Goal: Book appointment/travel/reservation

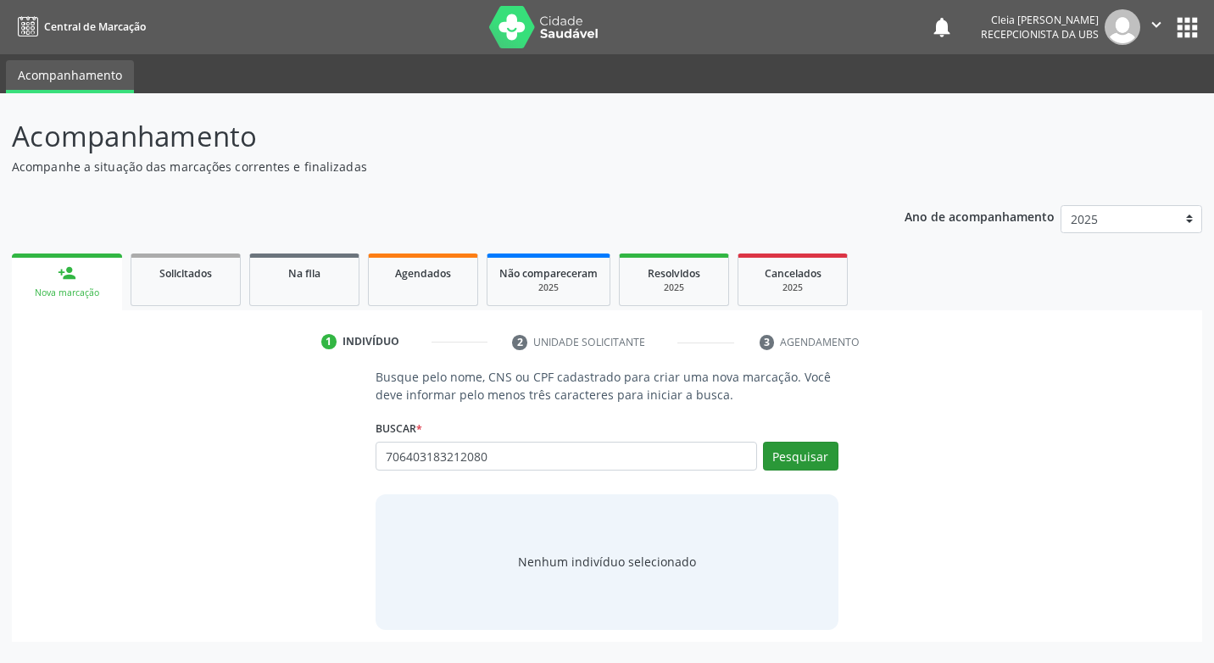
type input "706403183212080"
click at [806, 446] on button "Pesquisar" at bounding box center [800, 456] width 75 height 29
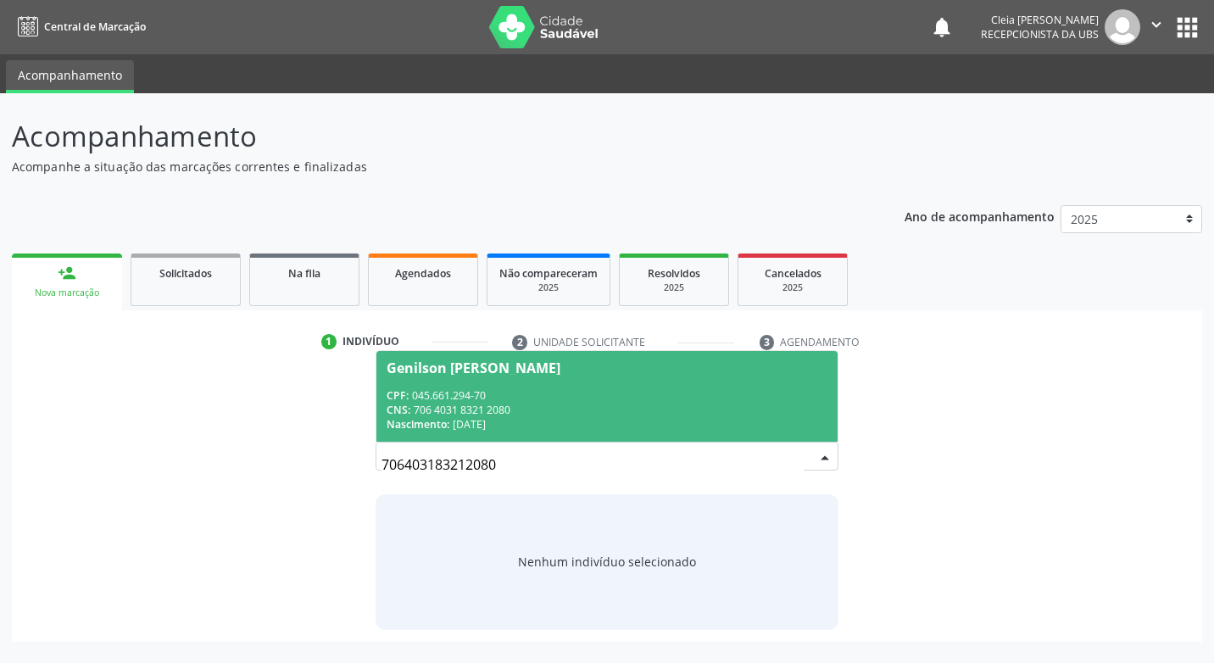
click at [643, 378] on span "Genilson [PERSON_NAME] CPF: 045.661.294-70 CNS: 706 4031 8321 2080 Nascimento: …" at bounding box center [607, 396] width 460 height 91
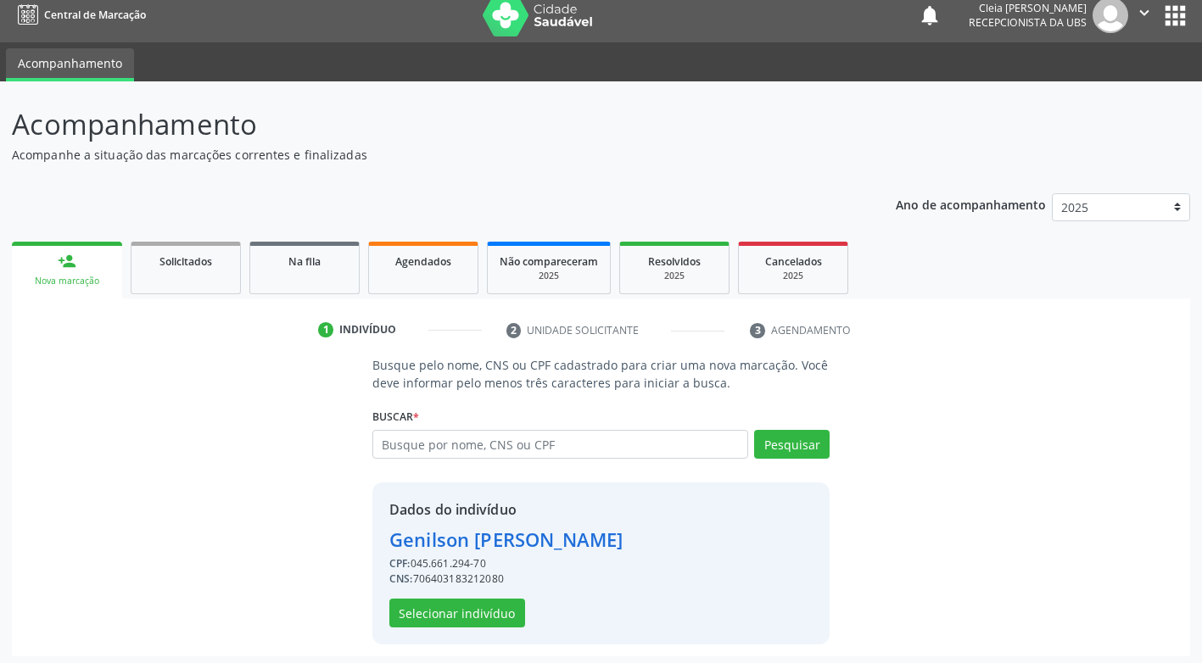
scroll to position [17, 0]
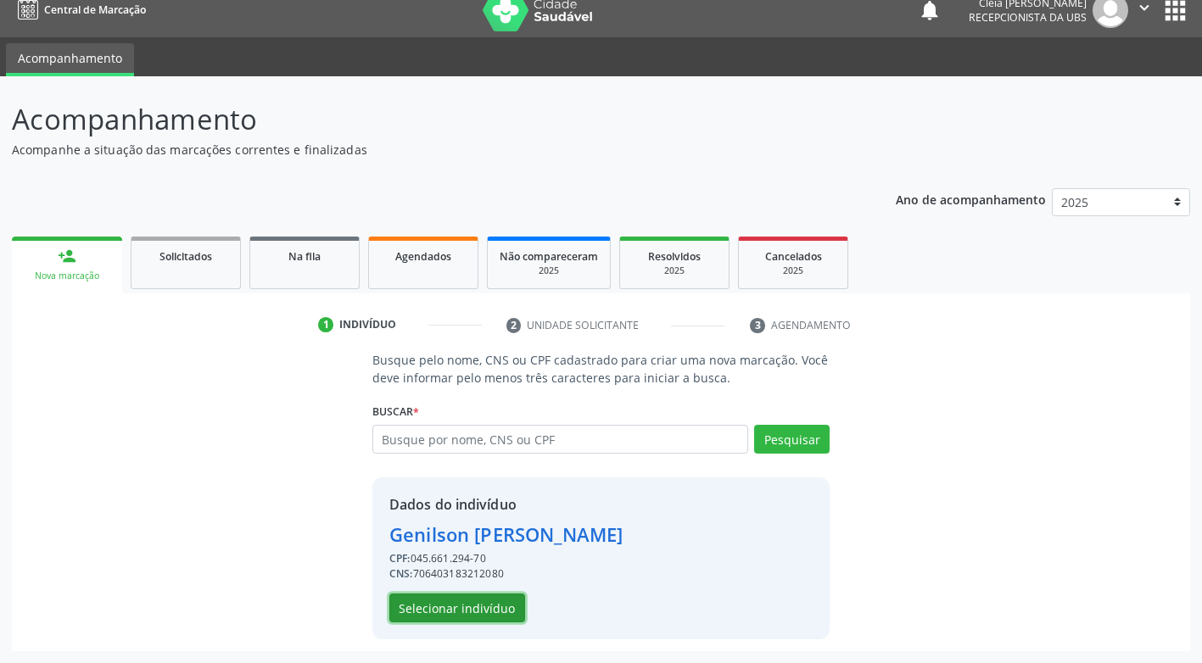
click at [446, 616] on button "Selecionar indivíduo" at bounding box center [457, 608] width 136 height 29
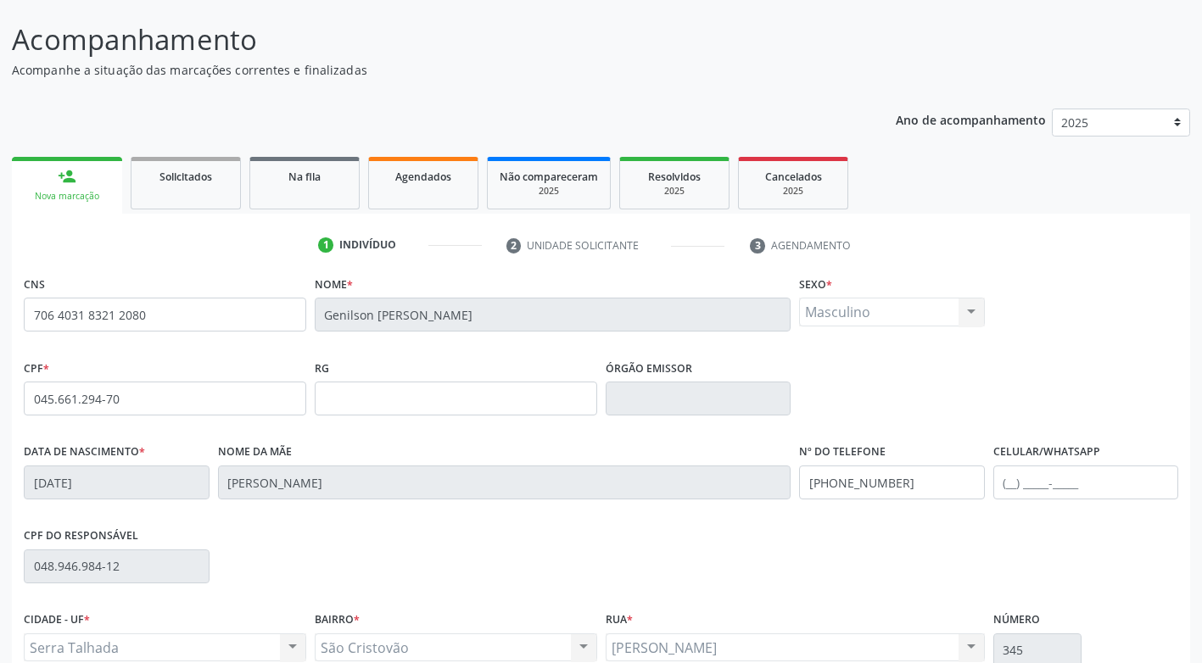
scroll to position [256, 0]
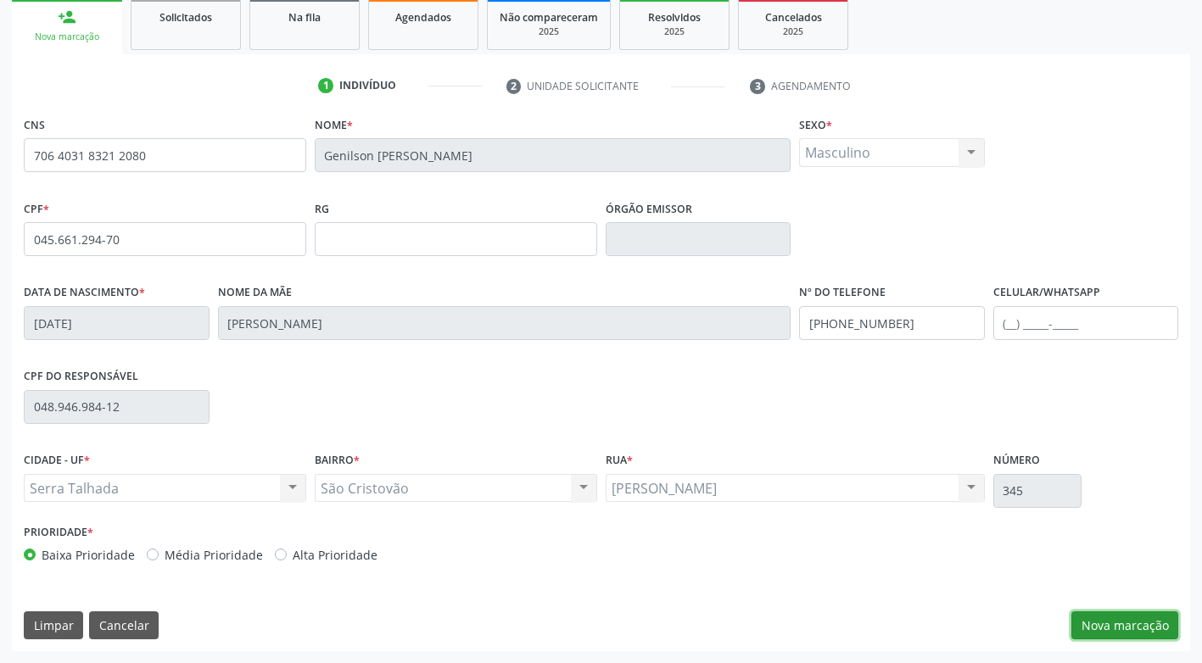
click at [1134, 628] on button "Nova marcação" at bounding box center [1124, 625] width 107 height 29
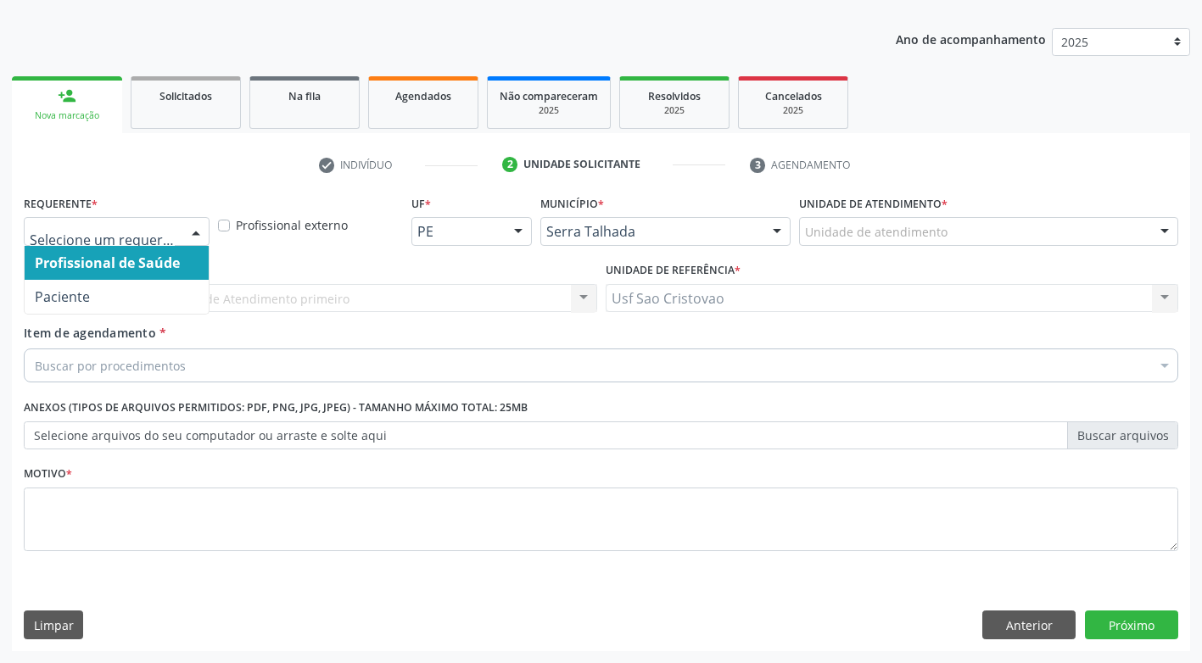
click at [204, 234] on div at bounding box center [195, 232] width 25 height 29
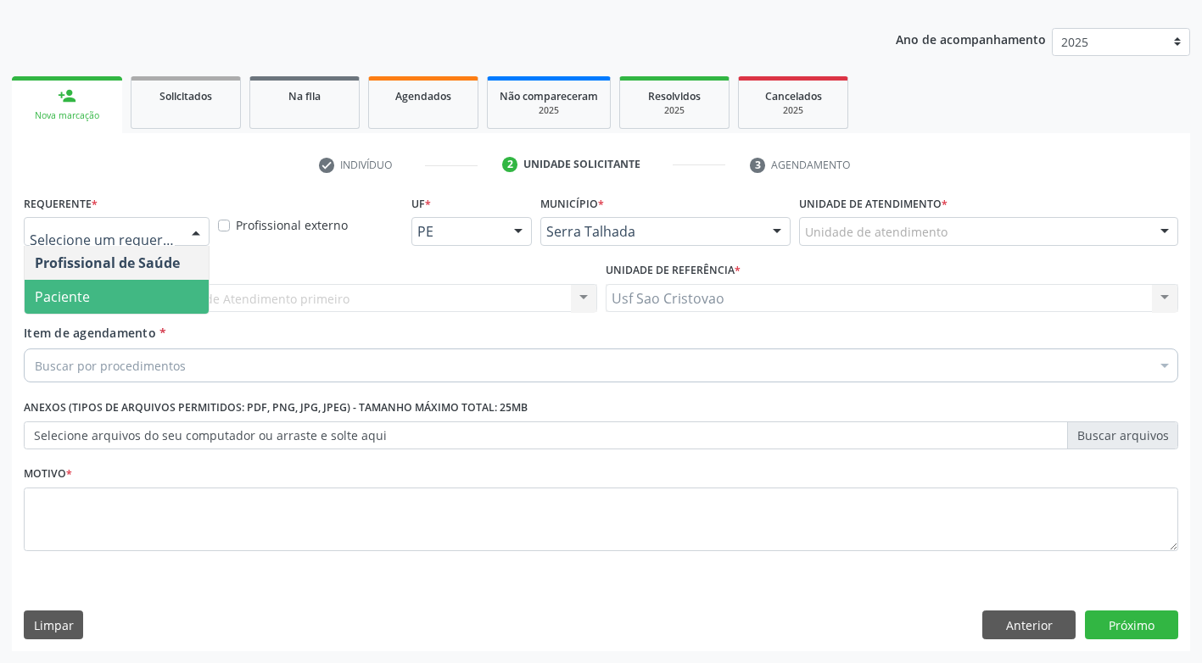
click at [176, 289] on span "Paciente" at bounding box center [117, 297] width 184 height 34
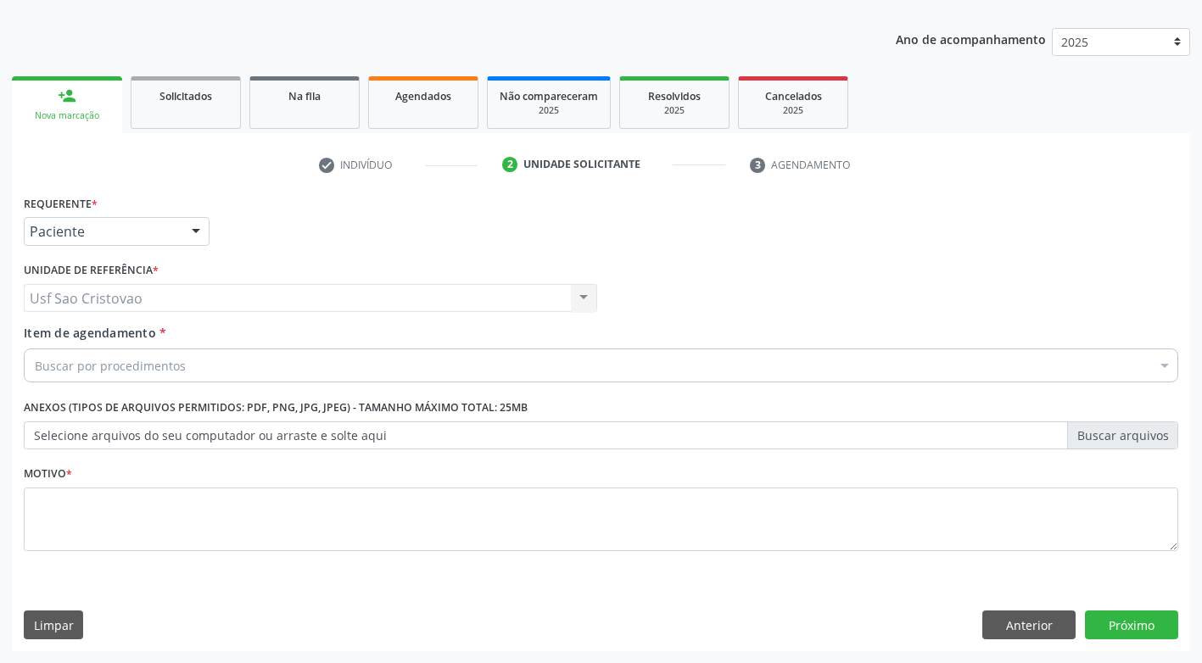
click at [189, 364] on div "Buscar por procedimentos" at bounding box center [601, 366] width 1154 height 34
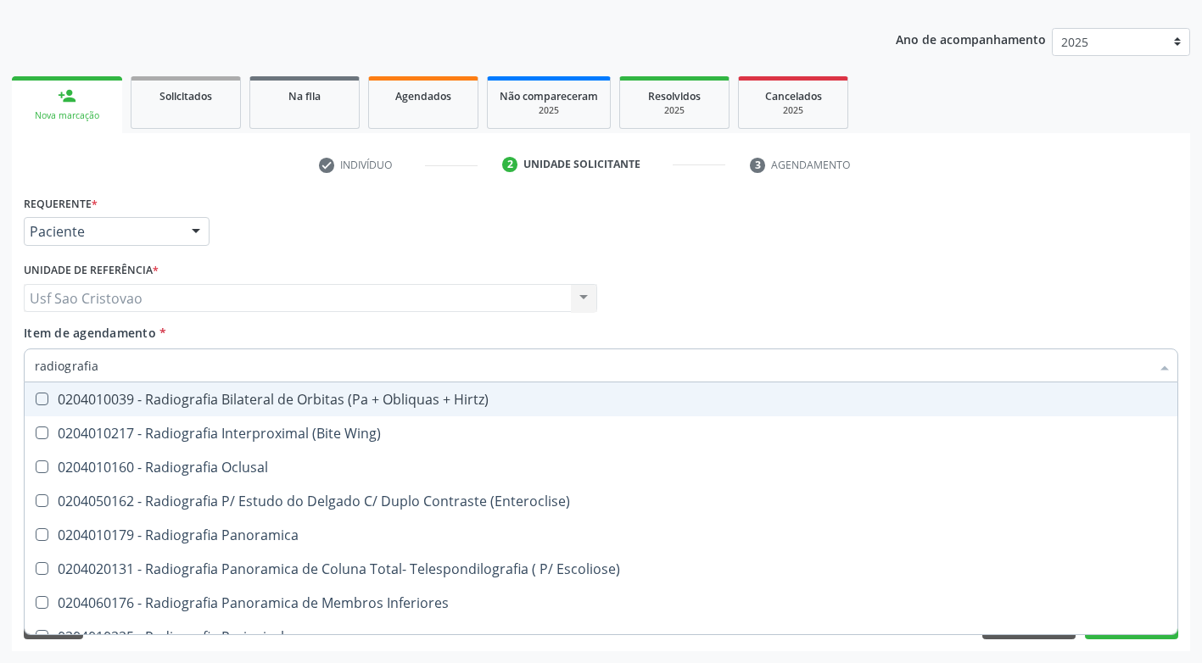
type input "radiografia"
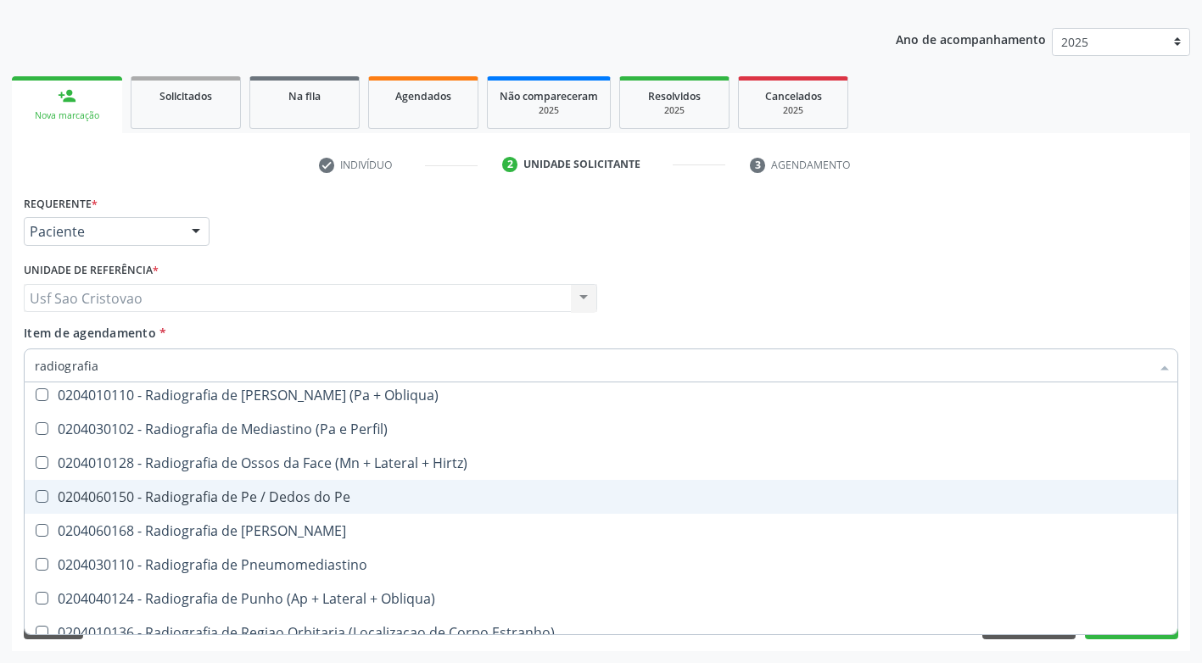
scroll to position [1866, 0]
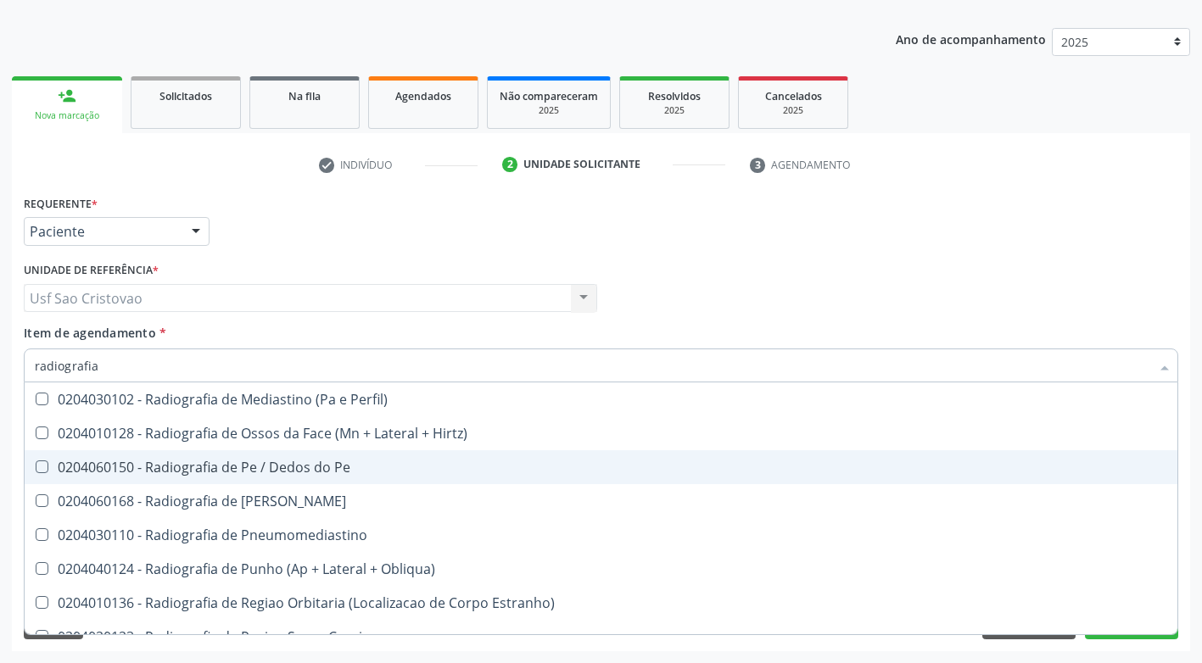
click at [39, 466] on Pe at bounding box center [42, 466] width 13 height 13
click at [36, 466] on Pe "checkbox" at bounding box center [30, 466] width 11 height 11
checkbox Pe "true"
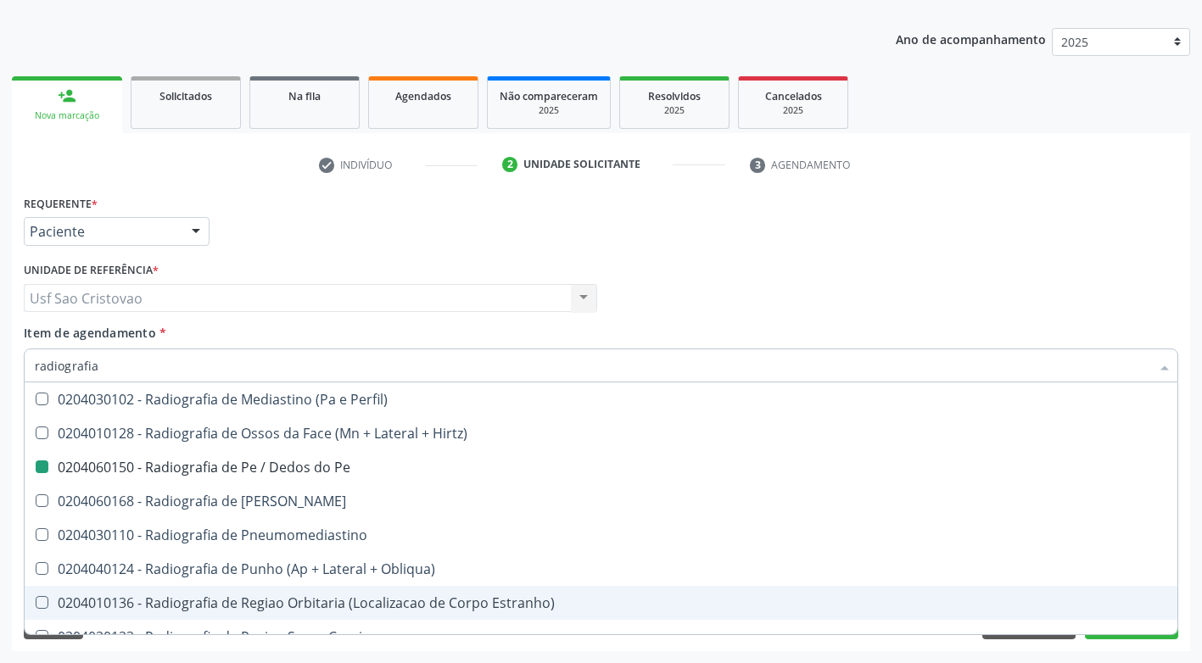
click at [830, 653] on div "Acompanhamento Acompanhe a situação das marcações correntes e finalizadas Relat…" at bounding box center [601, 289] width 1202 height 747
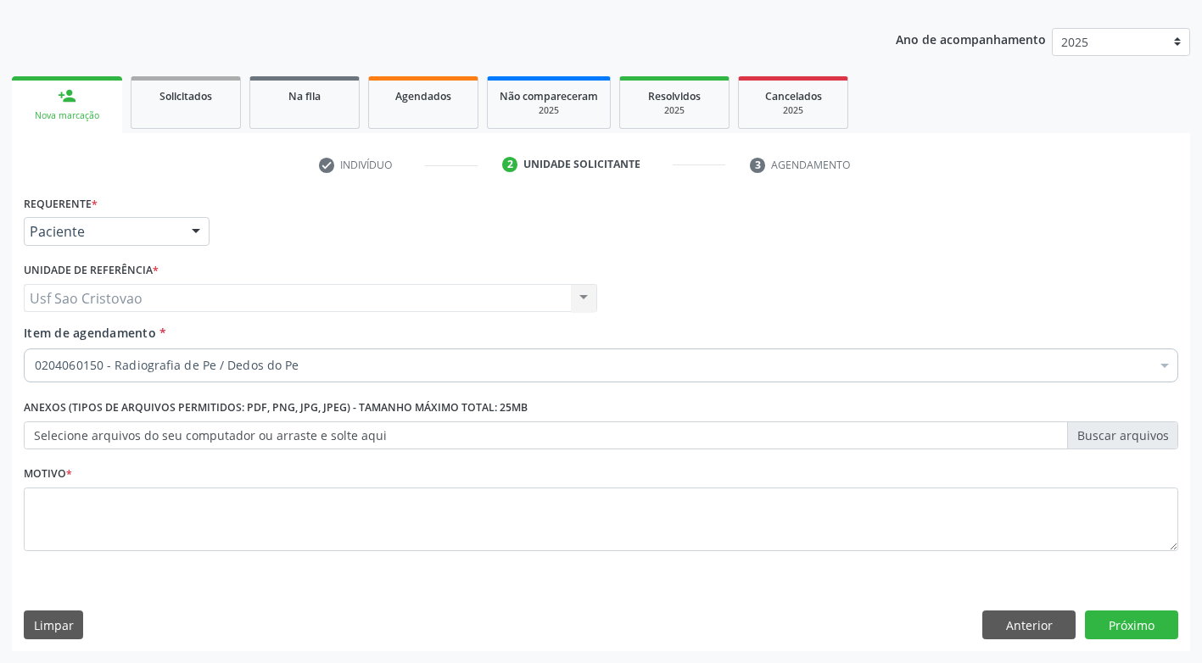
scroll to position [0, 0]
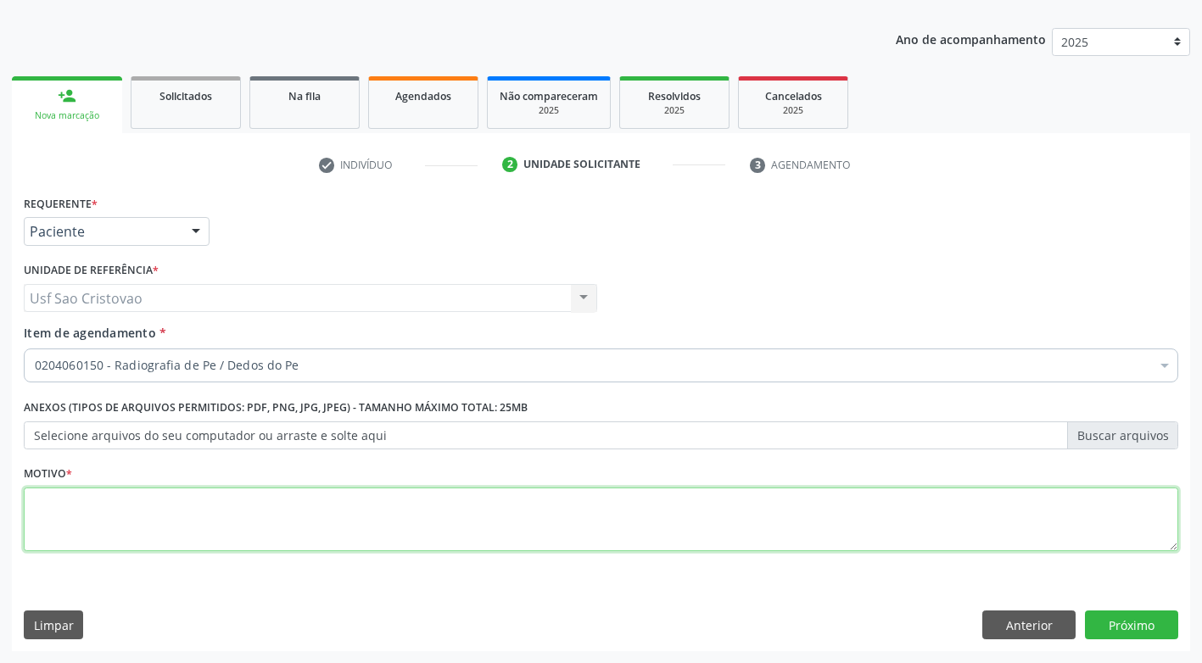
click at [488, 529] on textarea at bounding box center [601, 520] width 1154 height 64
type textarea "."
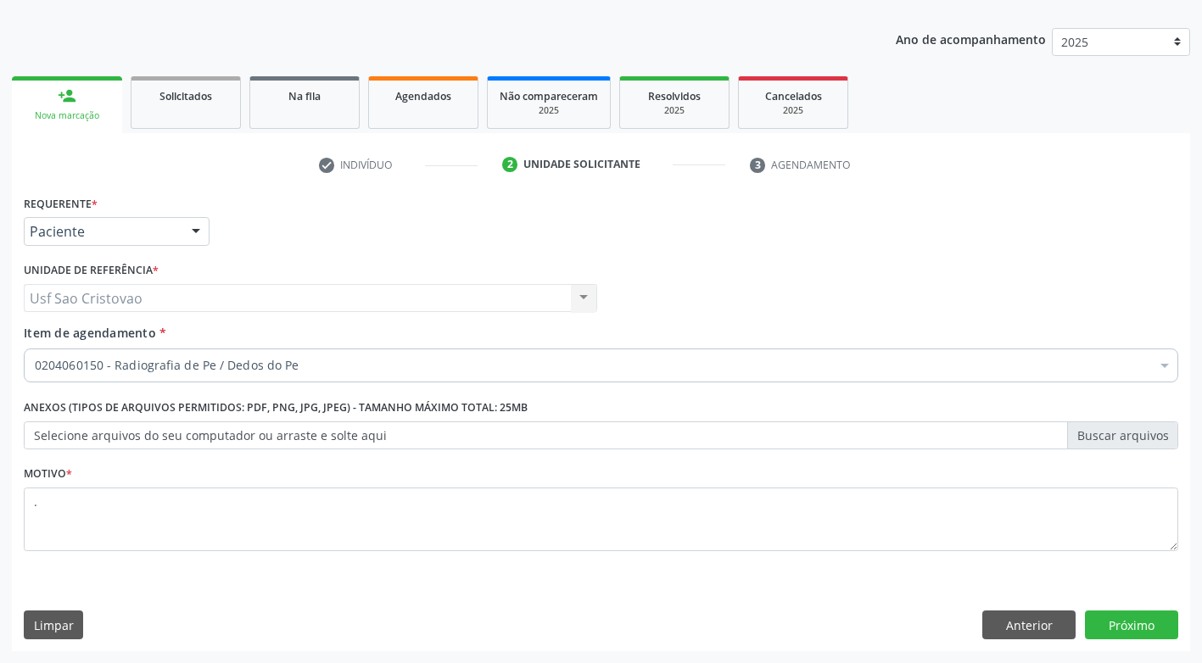
click at [630, 603] on div "Requerente * Paciente Profissional de Saúde Paciente Nenhum resultado encontrad…" at bounding box center [601, 421] width 1178 height 460
click at [1139, 619] on button "Próximo" at bounding box center [1131, 625] width 93 height 29
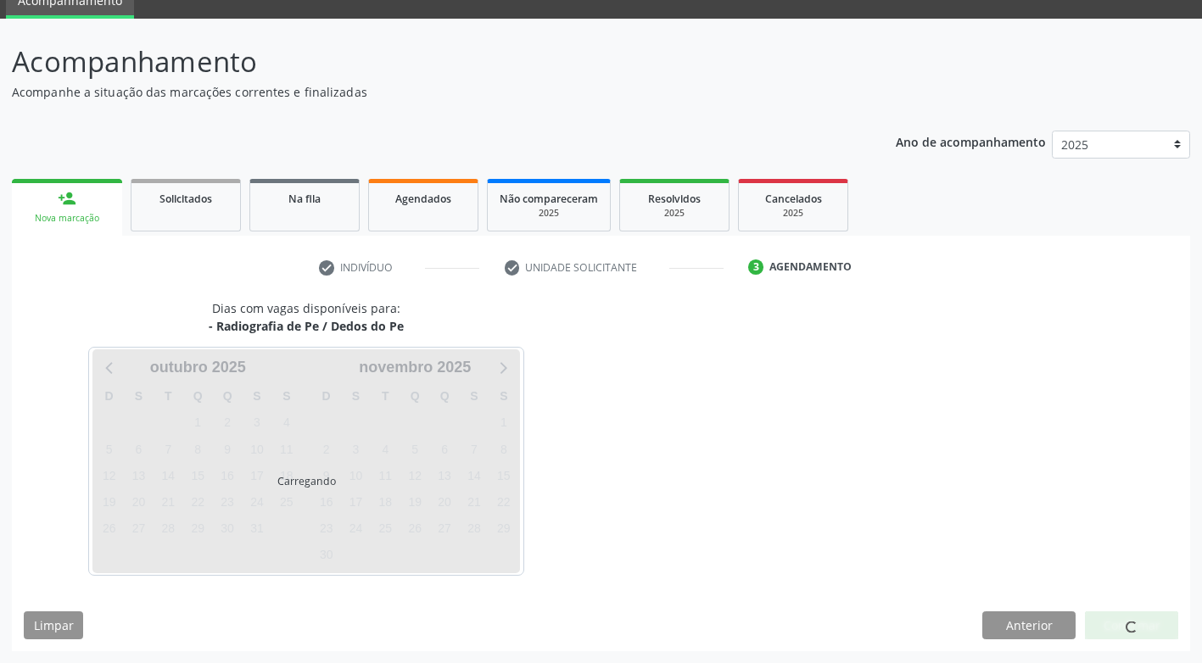
scroll to position [75, 0]
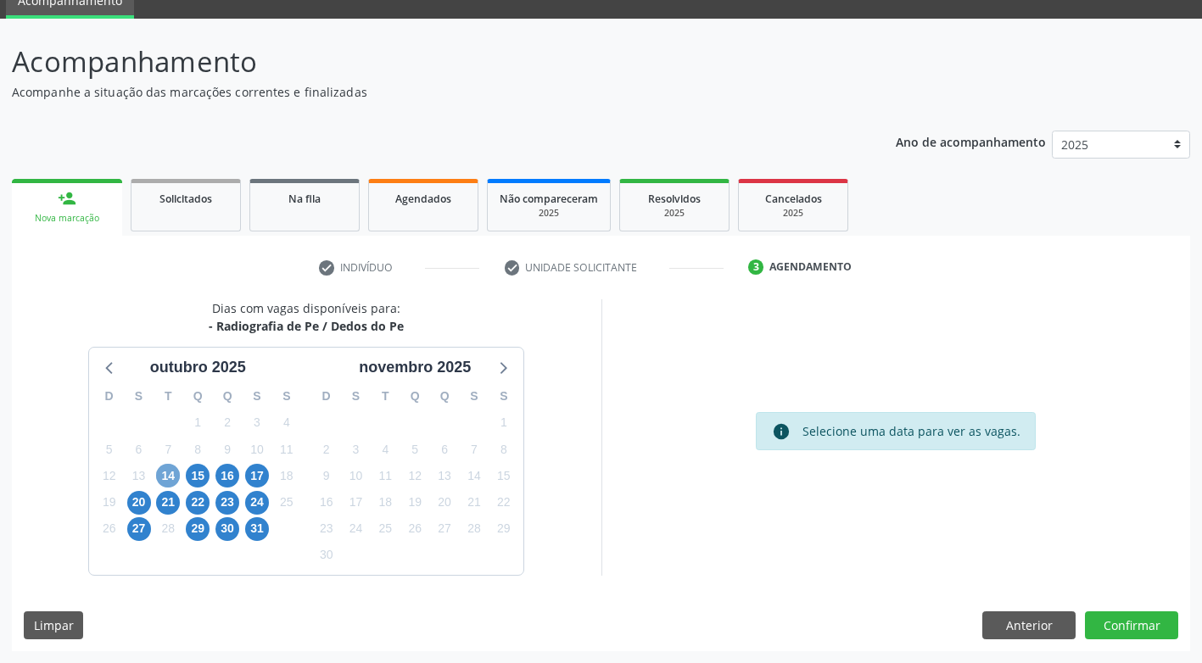
click at [167, 478] on span "14" at bounding box center [168, 476] width 24 height 24
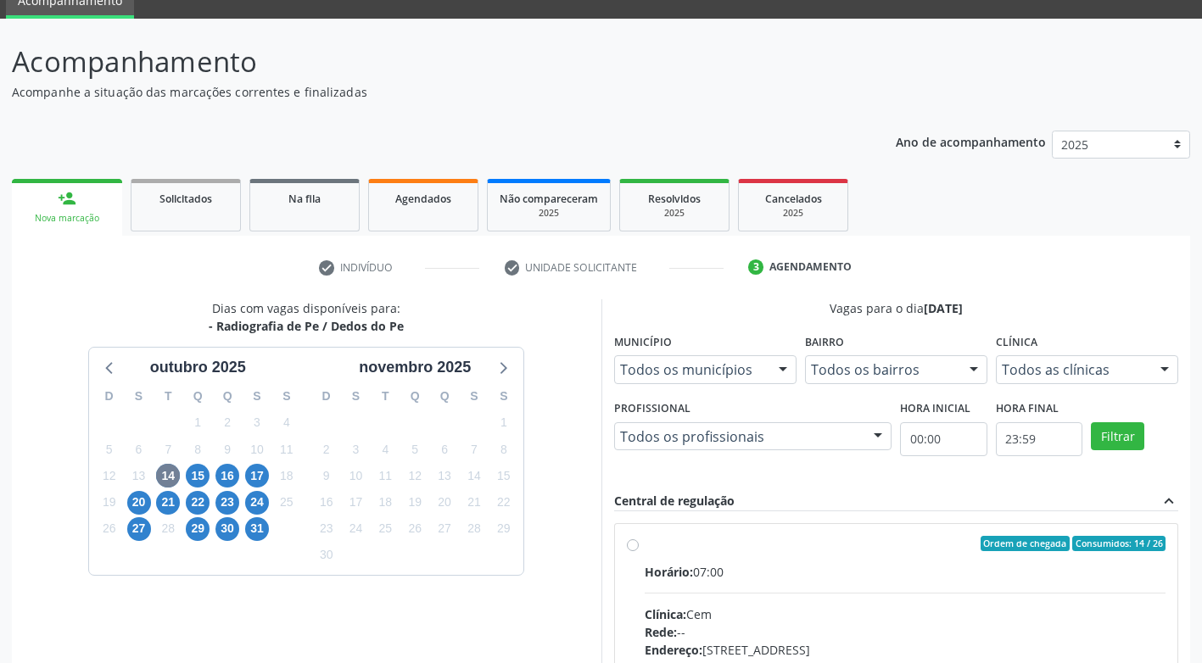
drag, startPoint x: 633, startPoint y: 544, endPoint x: 636, endPoint y: 535, distance: 9.1
click at [645, 542] on label "Ordem de chegada Consumidos: 14 / 26 Horário: 07:00 Clínica: Cem Rede: -- Ender…" at bounding box center [906, 666] width 522 height 260
click at [632, 542] on input "Ordem de chegada Consumidos: 14 / 26 Horário: 07:00 Clínica: Cem Rede: -- Ender…" at bounding box center [633, 543] width 12 height 15
radio input "true"
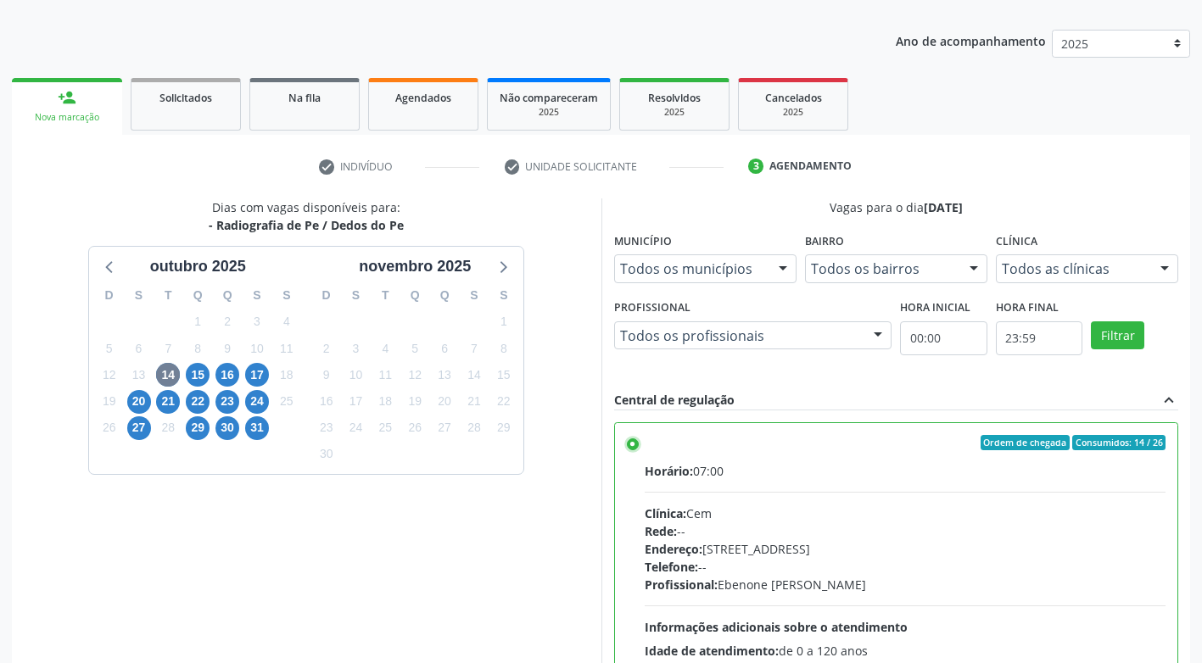
scroll to position [350, 0]
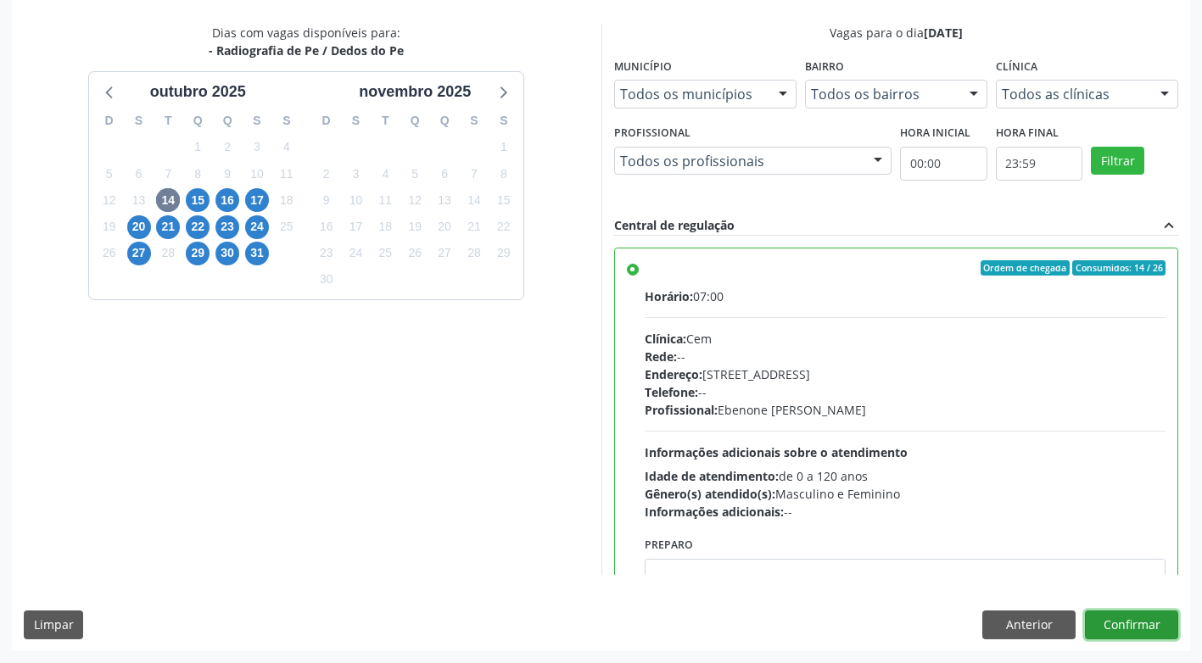
click at [1140, 626] on button "Confirmar" at bounding box center [1131, 625] width 93 height 29
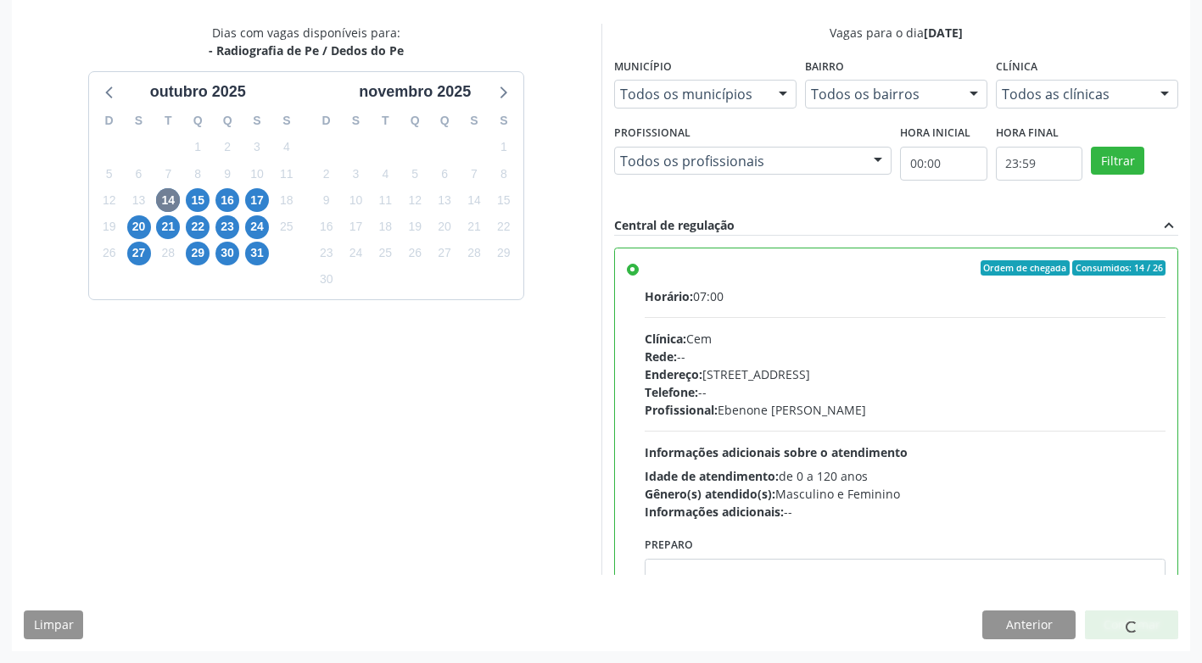
scroll to position [0, 0]
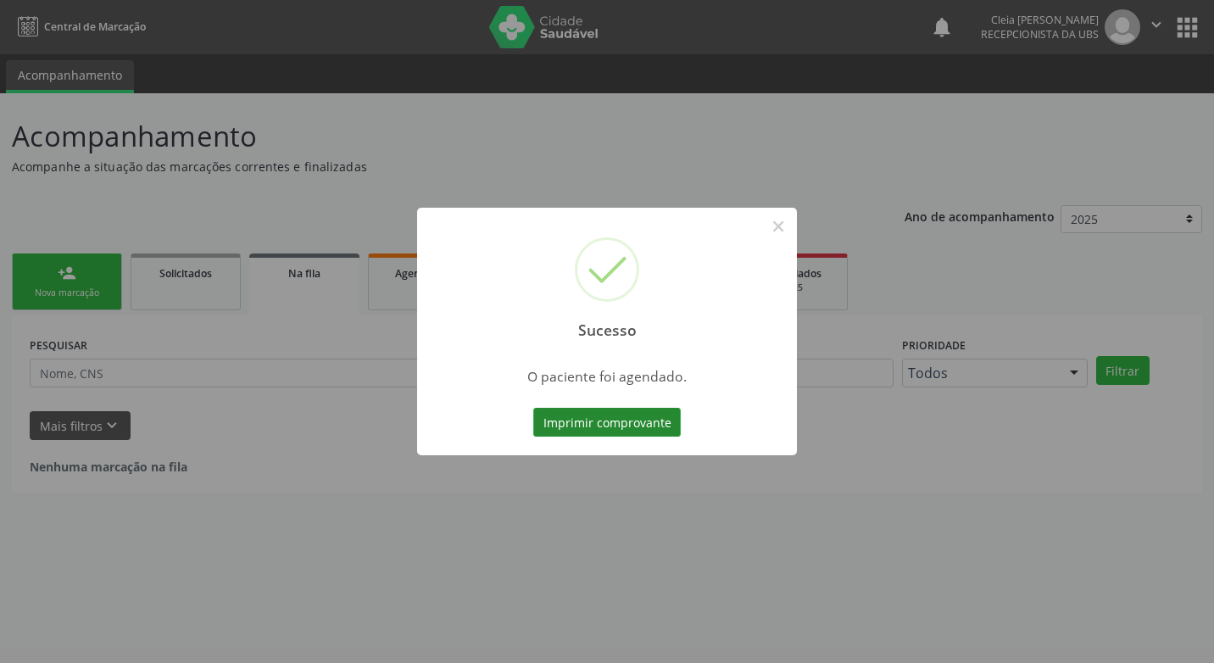
click at [562, 428] on button "Imprimir comprovante" at bounding box center [607, 422] width 148 height 29
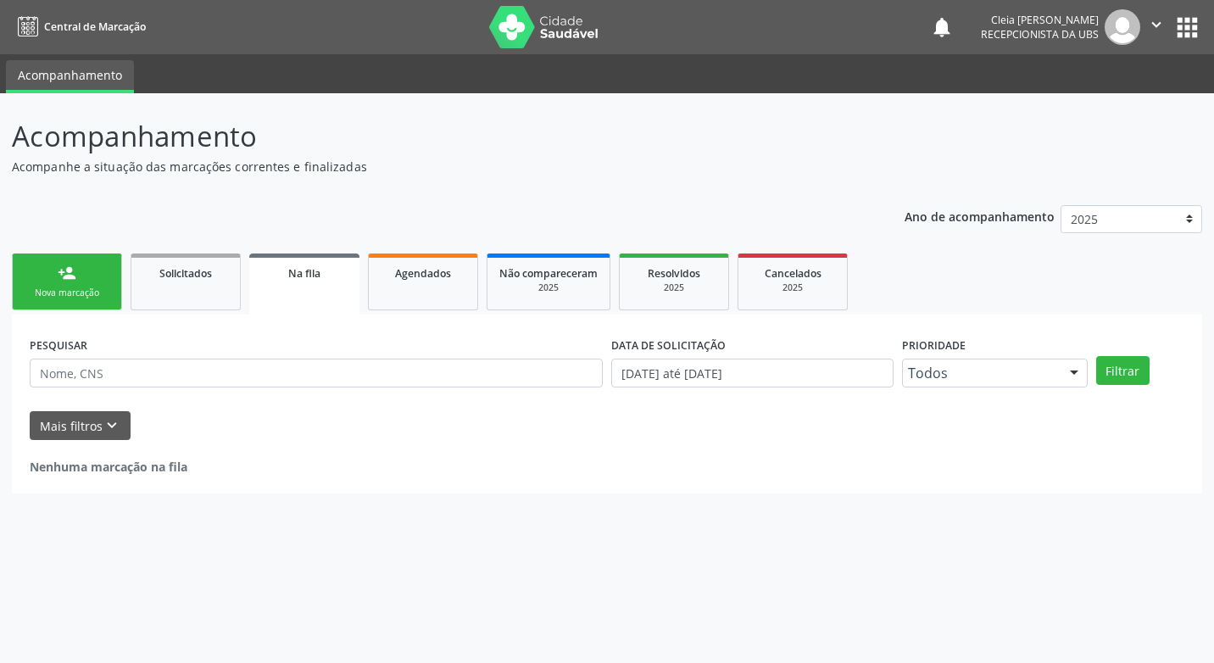
click at [54, 271] on link "person_add Nova marcação" at bounding box center [67, 282] width 110 height 57
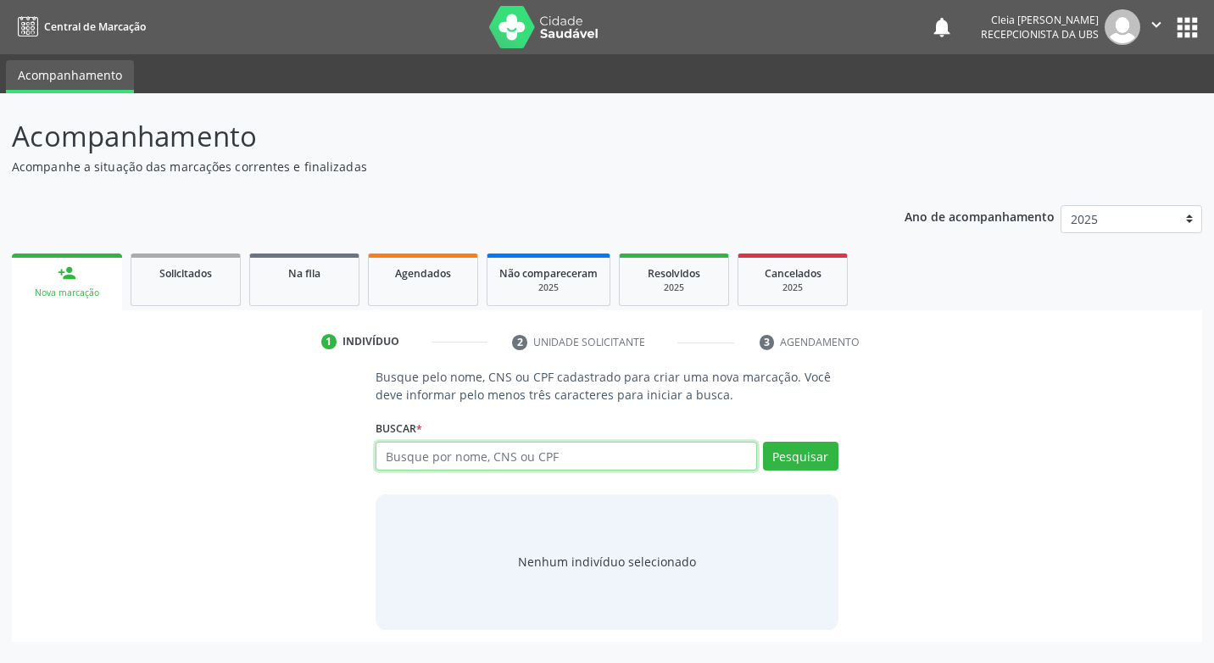
click at [449, 456] on input "text" at bounding box center [566, 456] width 381 height 29
type input "709202298606834"
click at [818, 466] on button "Pesquisar" at bounding box center [800, 456] width 75 height 29
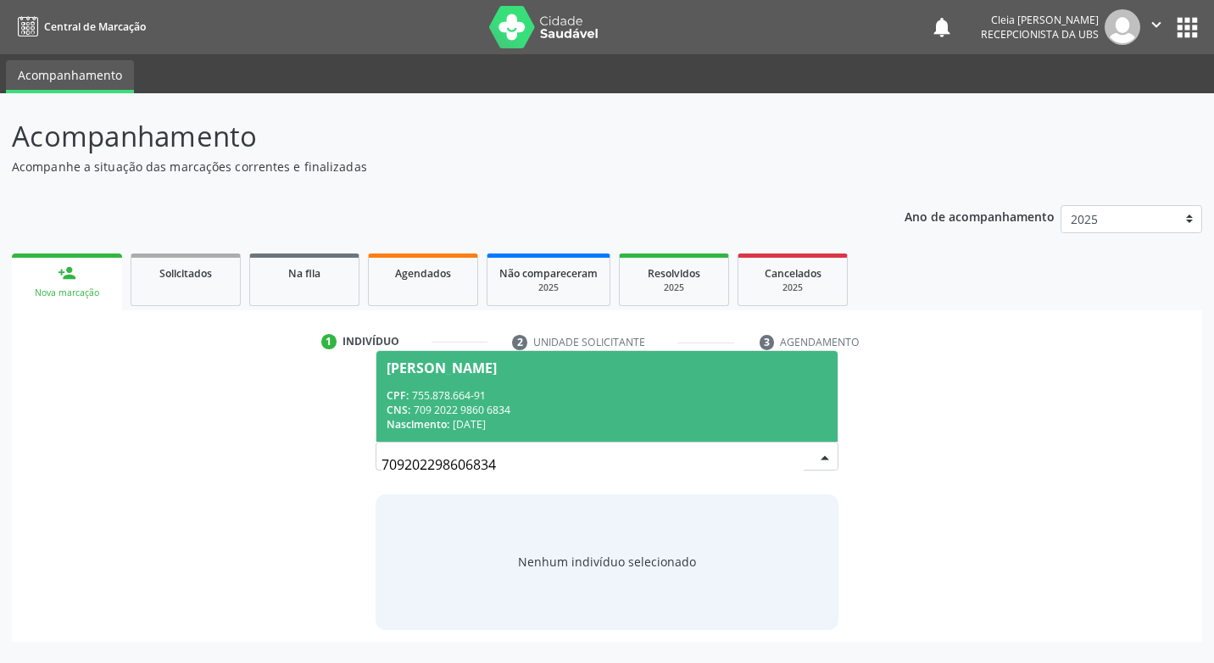
click at [555, 386] on span "[PERSON_NAME] CPF: 755.878.664-91 CNS: 709 2022 9860 6834 Nascimento: [DATE]" at bounding box center [607, 396] width 460 height 91
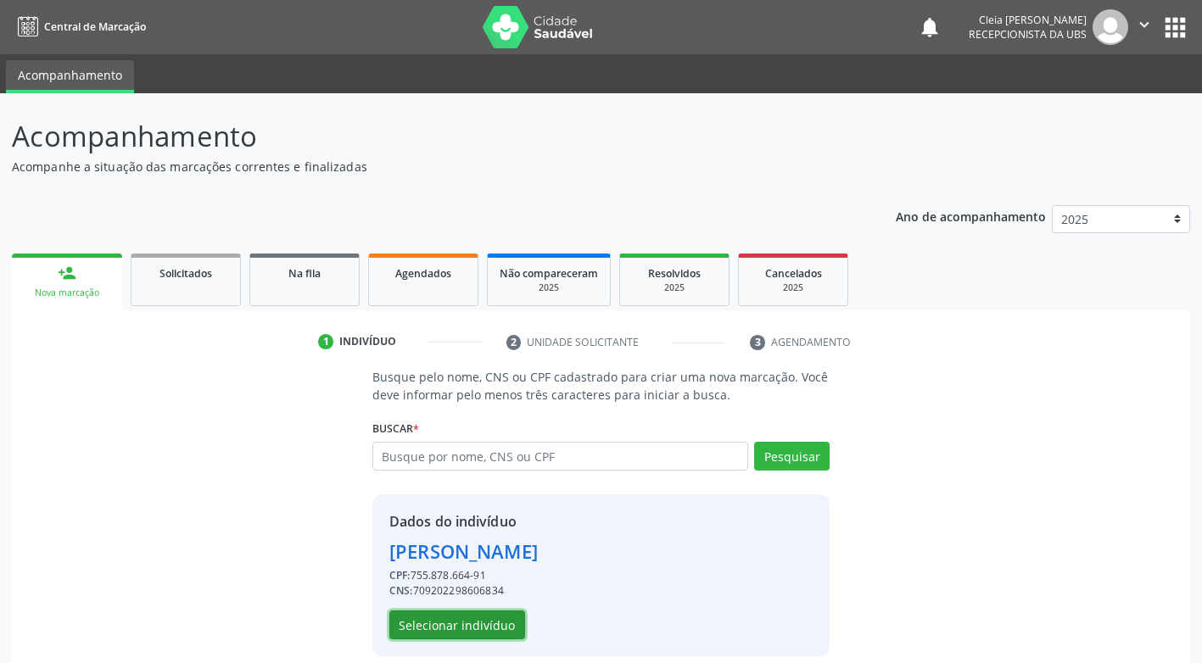
click at [467, 624] on button "Selecionar indivíduo" at bounding box center [457, 625] width 136 height 29
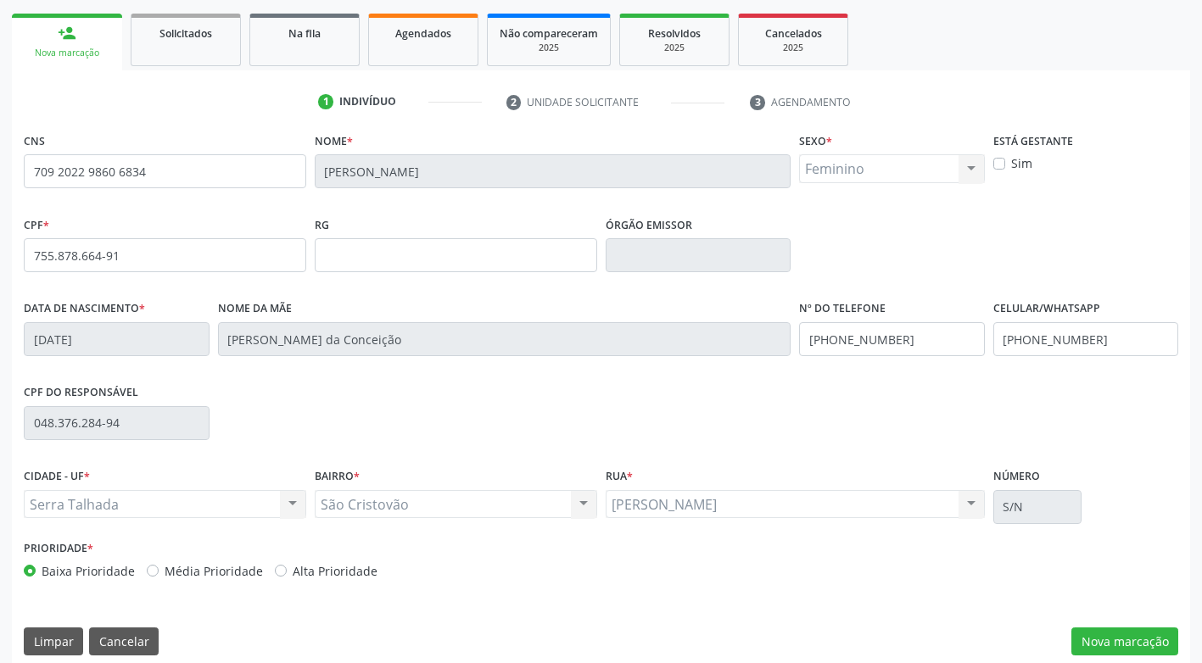
scroll to position [256, 0]
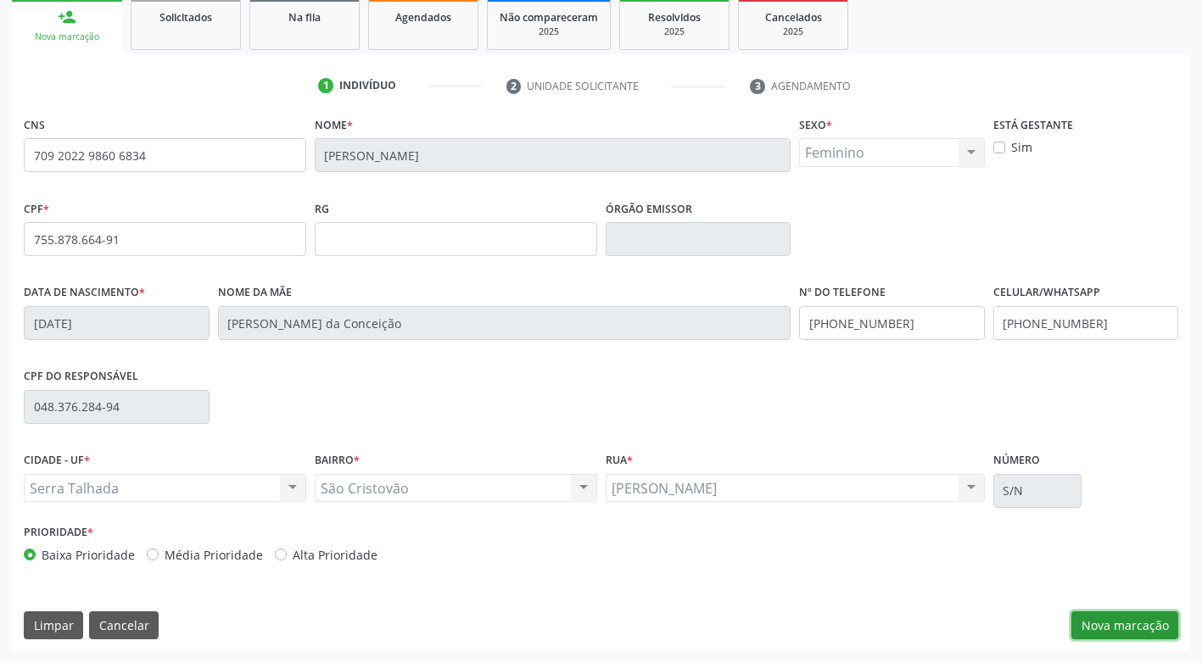
click at [1091, 625] on button "Nova marcação" at bounding box center [1124, 625] width 107 height 29
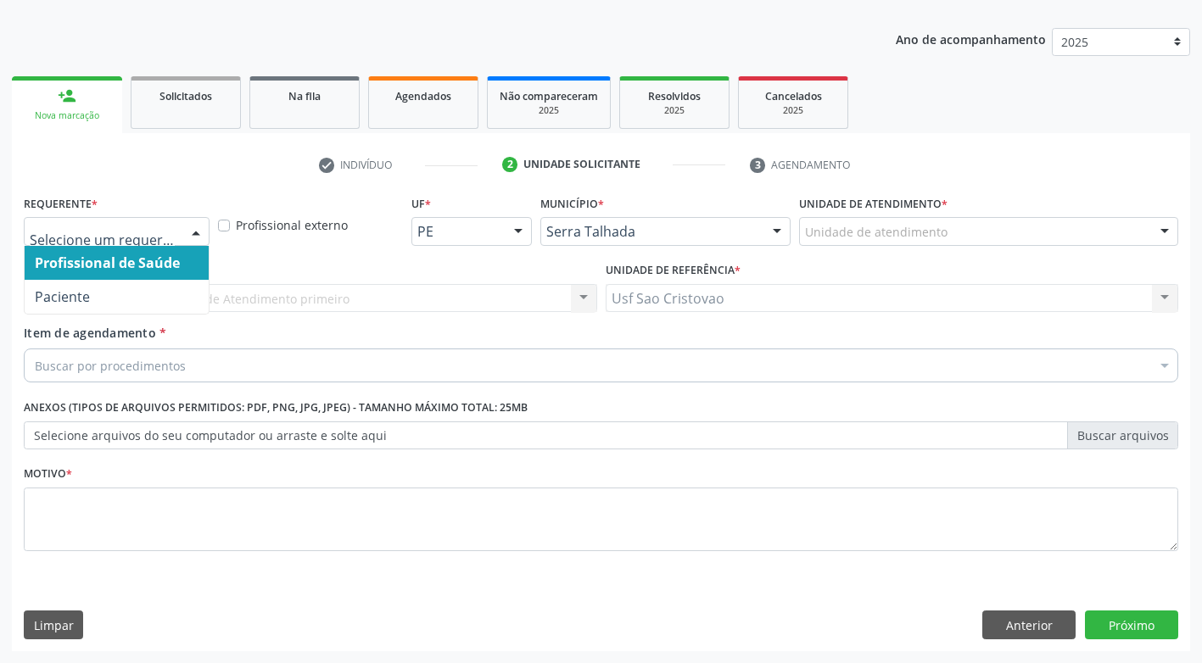
click at [186, 231] on div at bounding box center [195, 232] width 25 height 29
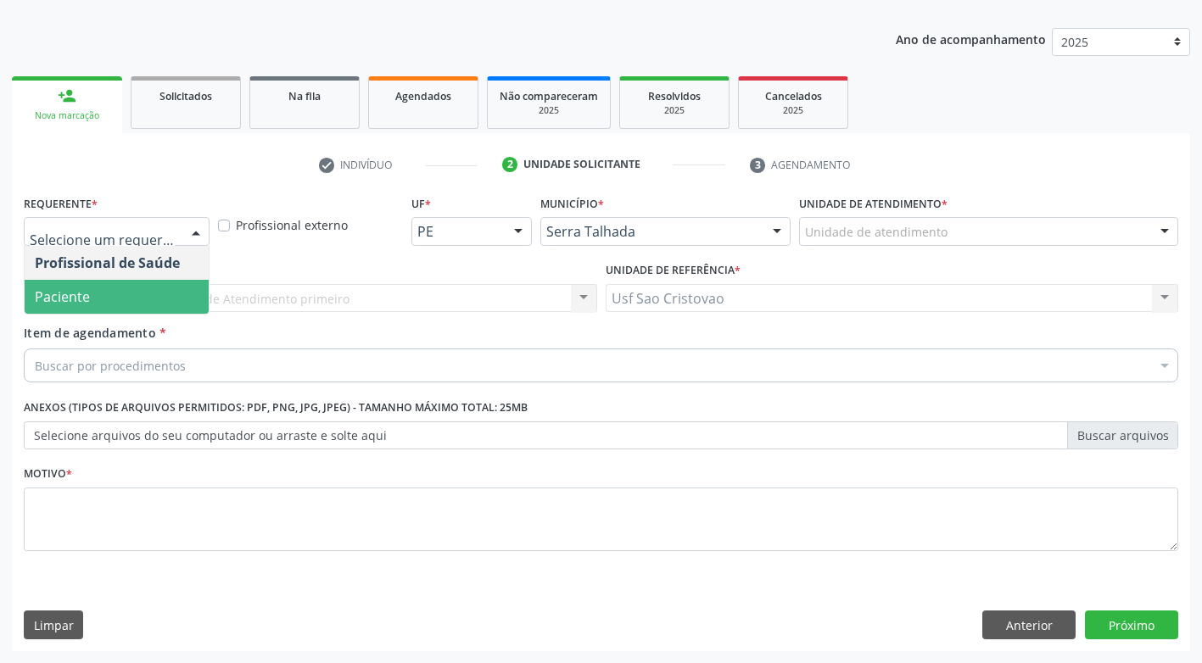
click at [168, 300] on span "Paciente" at bounding box center [117, 297] width 184 height 34
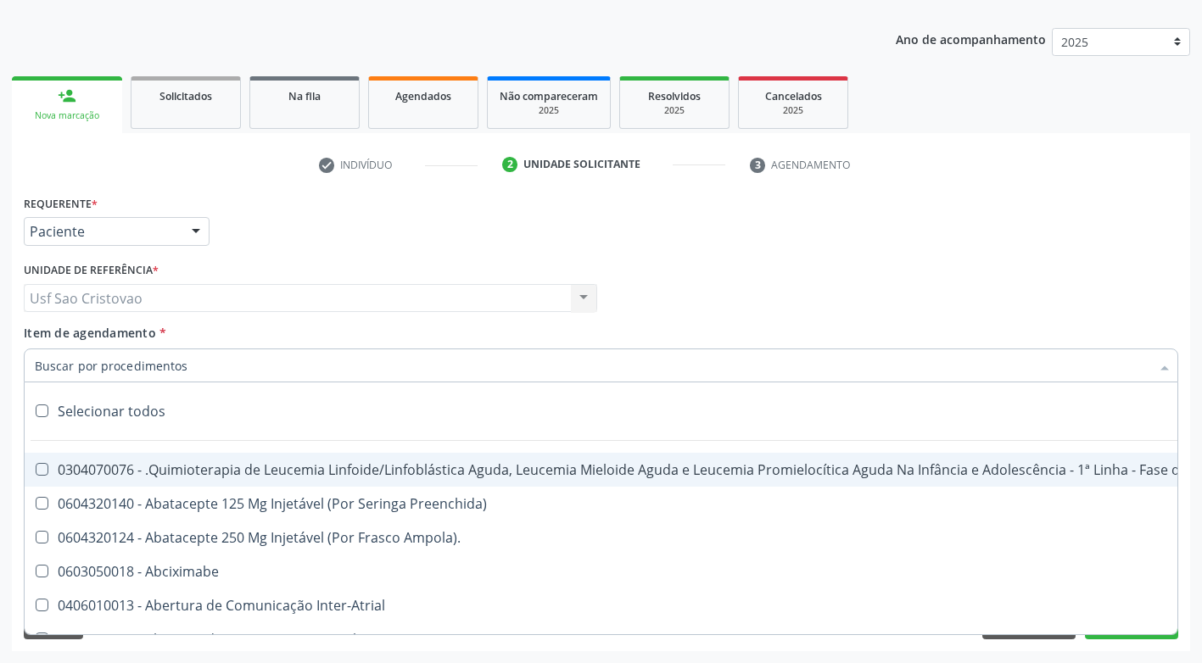
click at [198, 362] on div at bounding box center [601, 366] width 1154 height 34
click at [193, 232] on div at bounding box center [195, 232] width 25 height 29
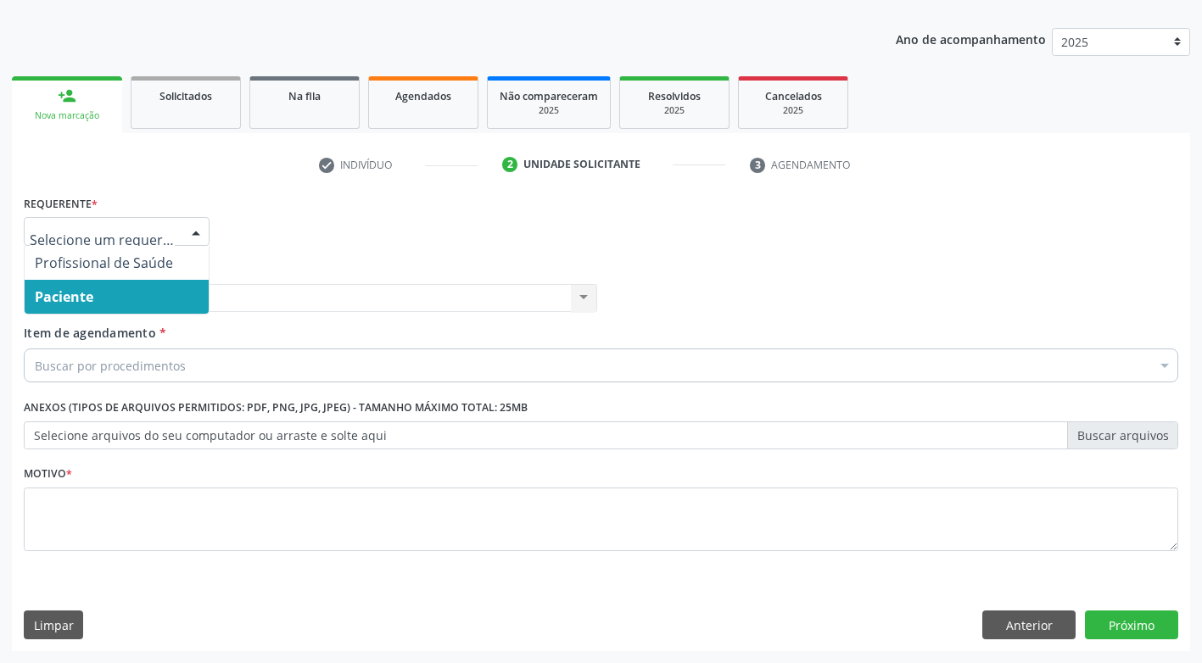
click at [145, 296] on span "Paciente" at bounding box center [117, 297] width 184 height 34
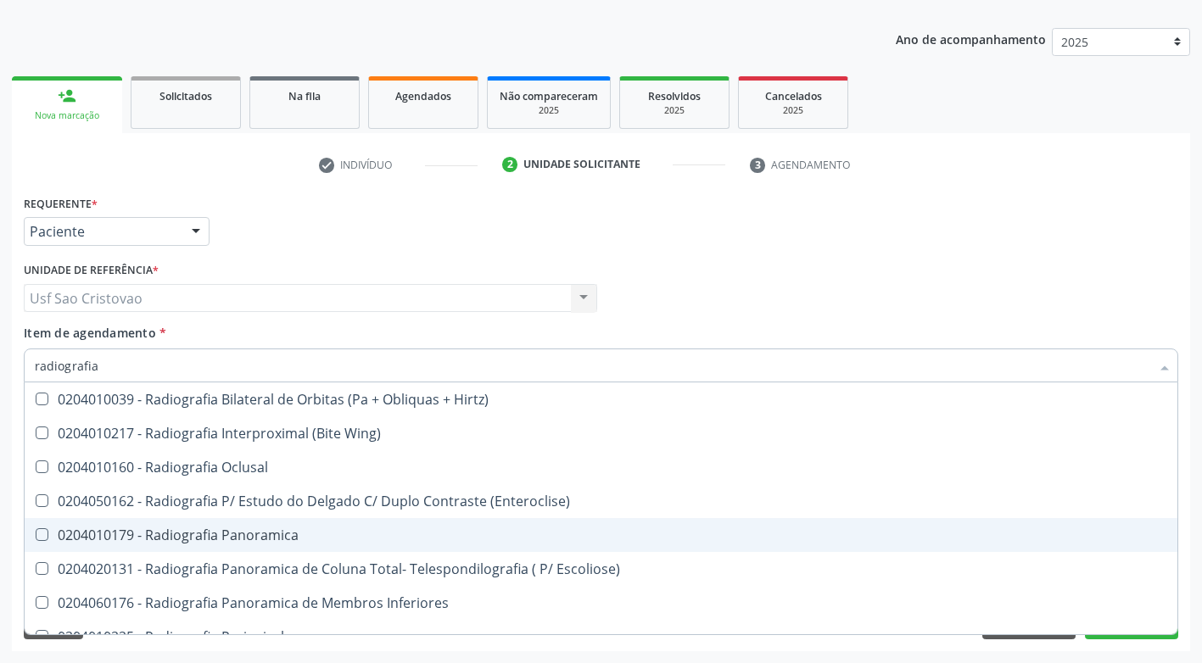
type input "radiografia"
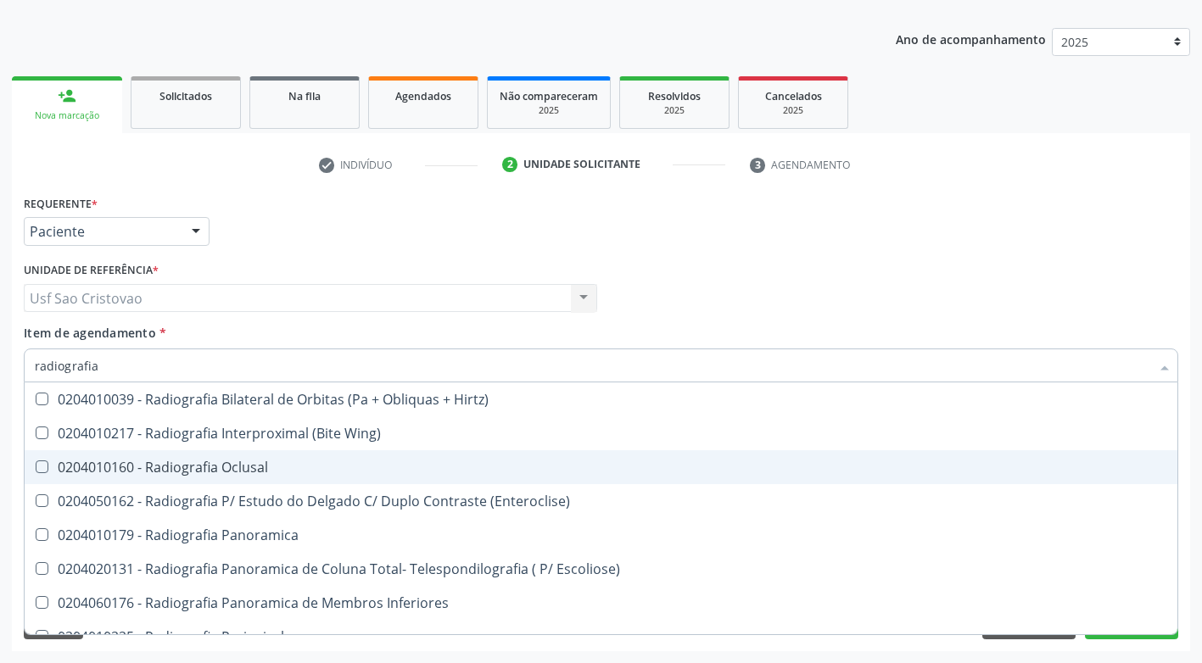
click at [357, 469] on div "0204010160 - Radiografia Oclusal" at bounding box center [601, 467] width 1132 height 14
click at [42, 460] on Oclusal at bounding box center [42, 466] width 13 height 13
click at [36, 461] on Oclusal "checkbox" at bounding box center [30, 466] width 11 height 11
checkbox Oclusal "false"
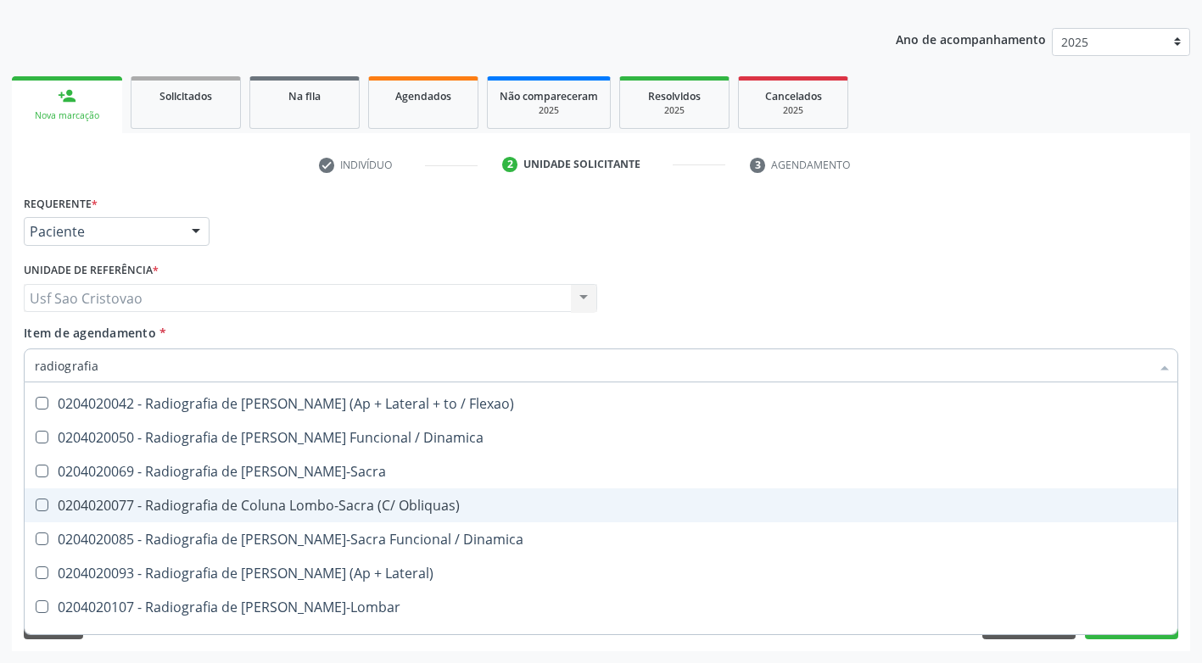
scroll to position [848, 0]
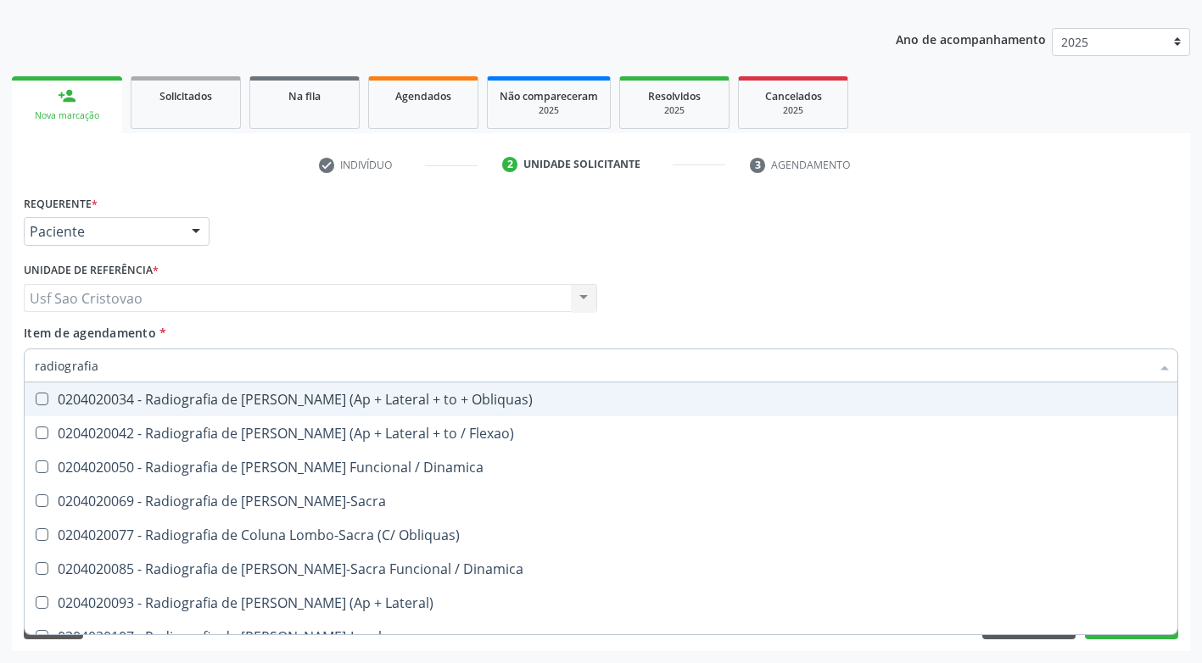
click at [39, 393] on Obliquas\) at bounding box center [42, 399] width 13 height 13
click at [36, 393] on Obliquas\) "checkbox" at bounding box center [30, 398] width 11 height 11
checkbox Obliquas\) "true"
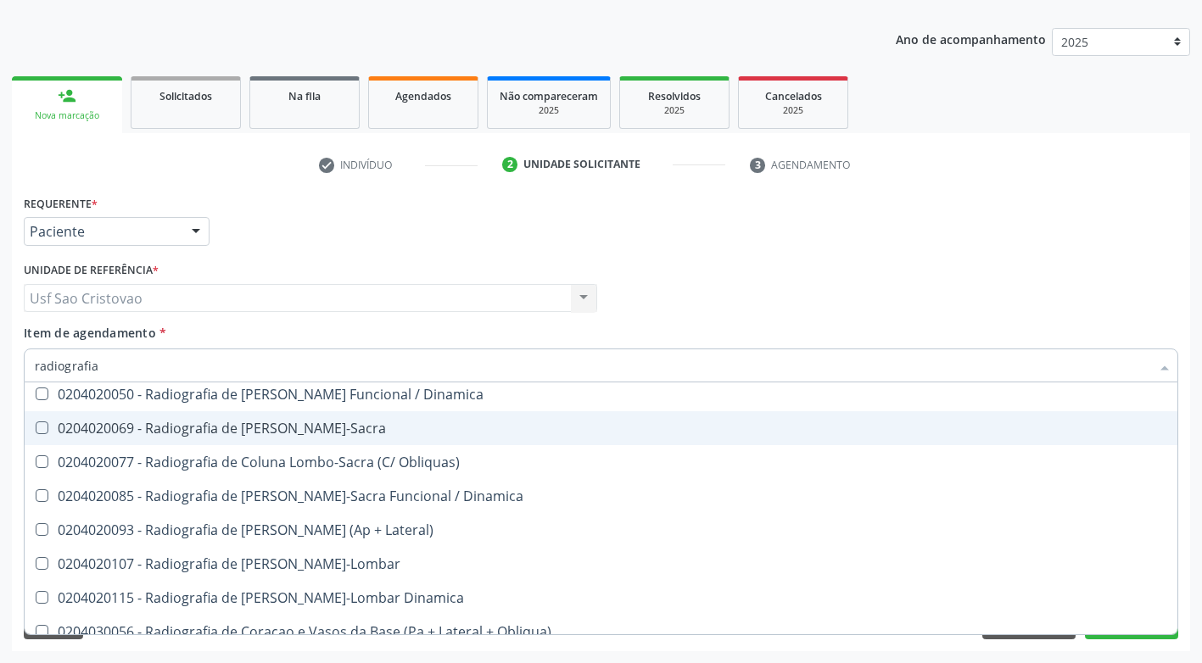
scroll to position [1018, 0]
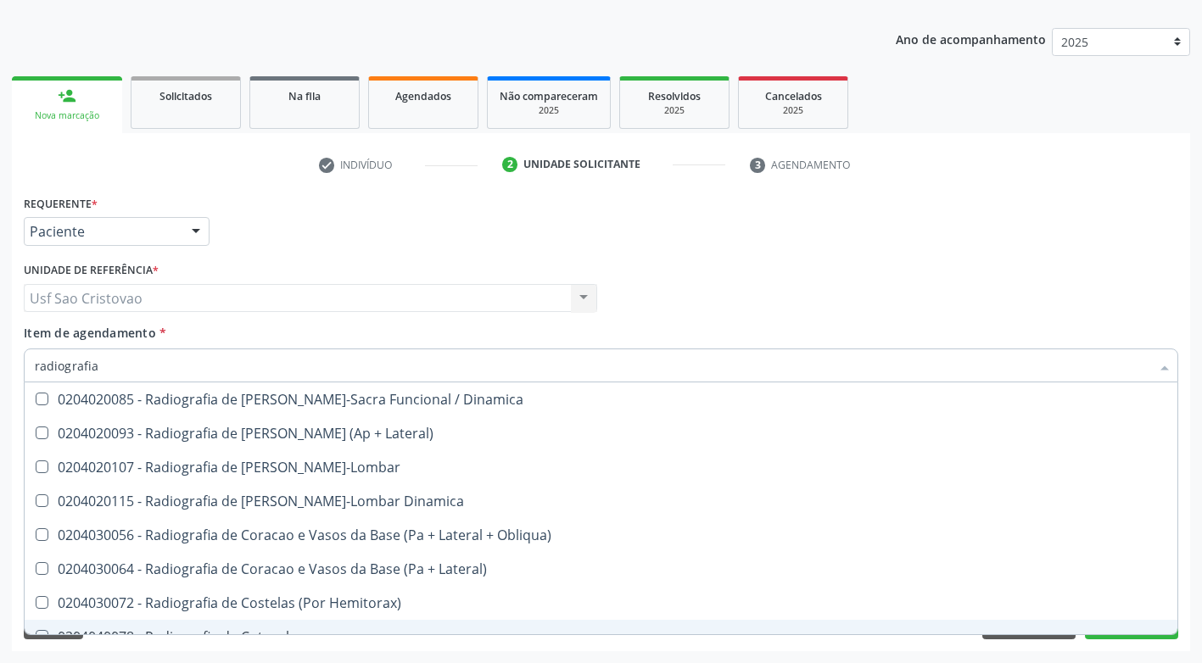
click at [654, 657] on div "Acompanhamento Acompanhe a situação das marcações correntes e finalizadas Relat…" at bounding box center [601, 289] width 1202 height 747
checkbox Wing\) "true"
checkbox Obliquas\) "false"
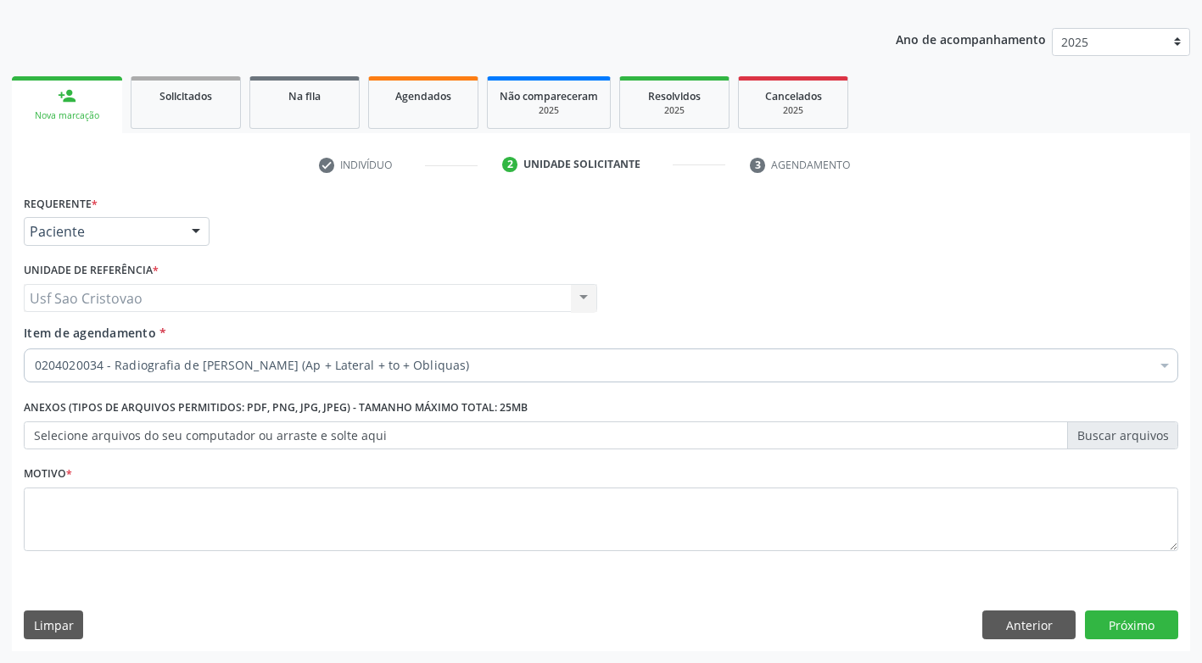
scroll to position [0, 0]
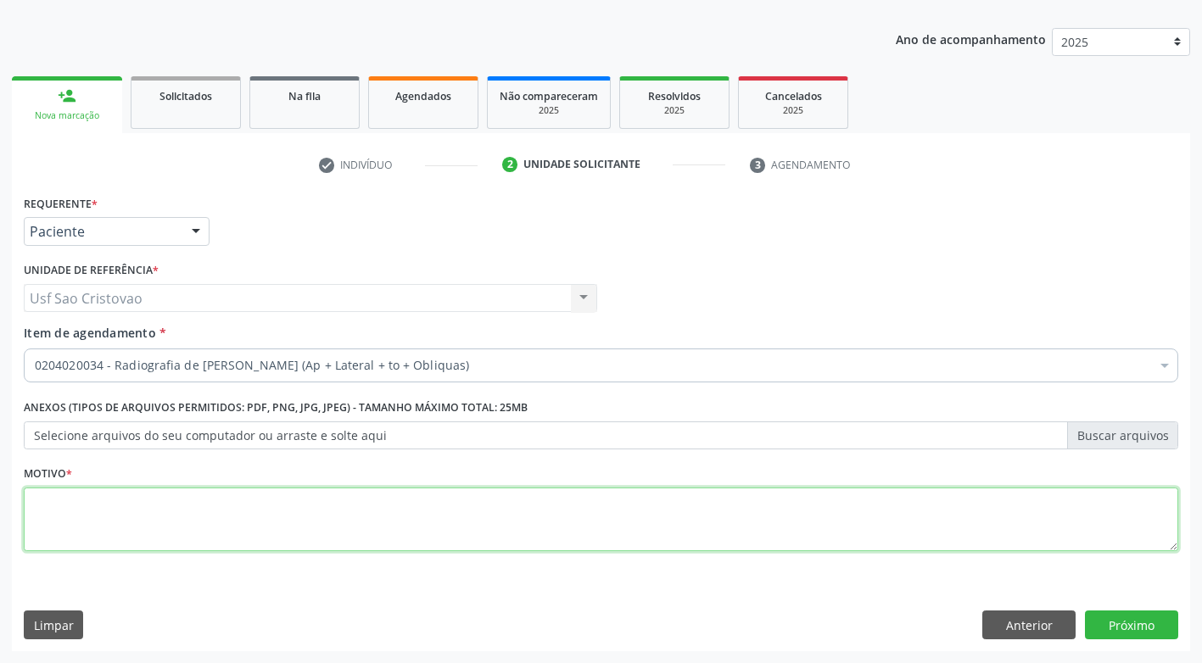
click at [668, 539] on textarea at bounding box center [601, 520] width 1154 height 64
type textarea "."
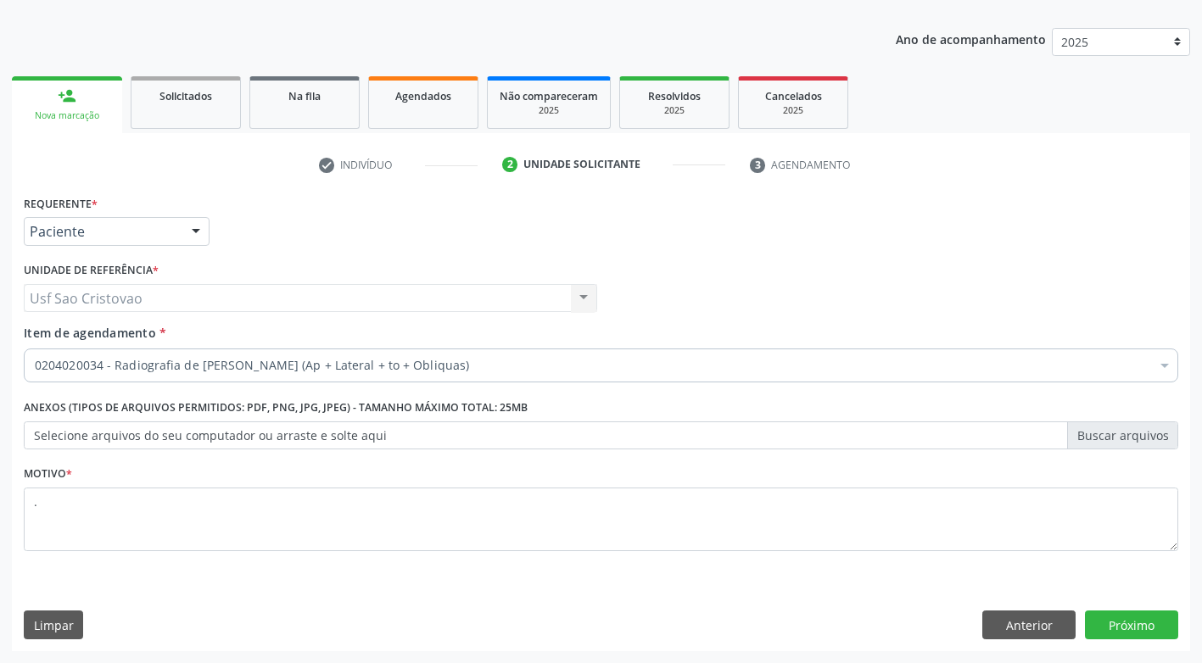
click at [918, 576] on div "Requerente * Paciente Profissional de Saúde Paciente Nenhum resultado encontrad…" at bounding box center [601, 421] width 1178 height 460
click at [1122, 635] on button "Próximo" at bounding box center [1131, 625] width 93 height 29
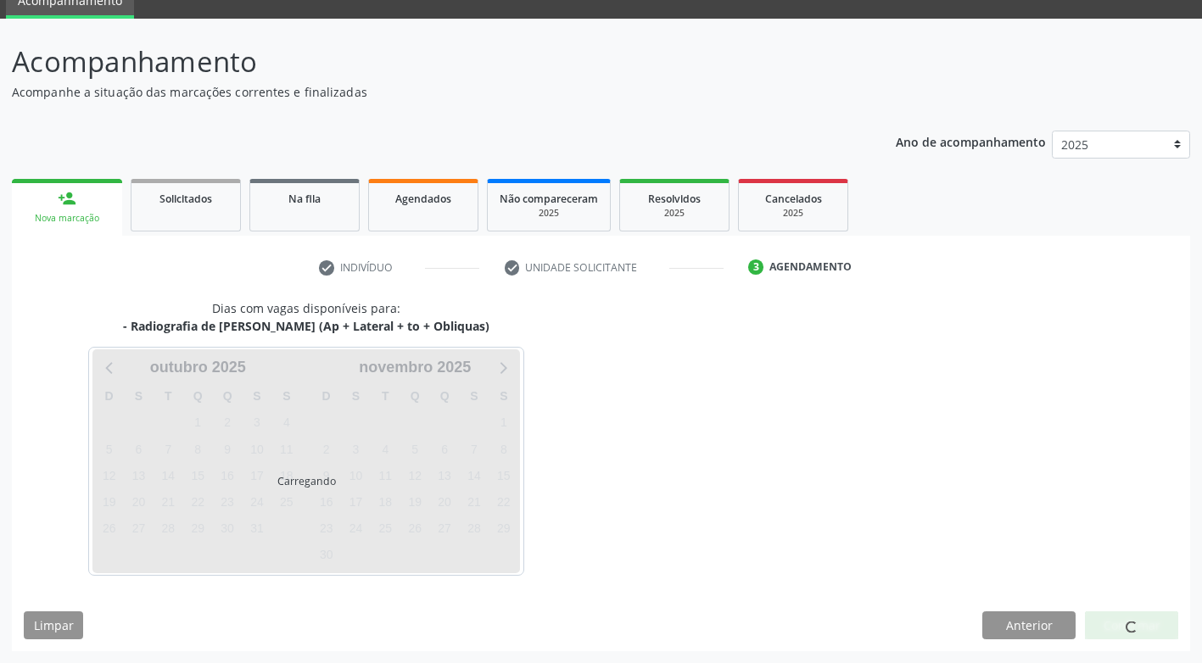
scroll to position [75, 0]
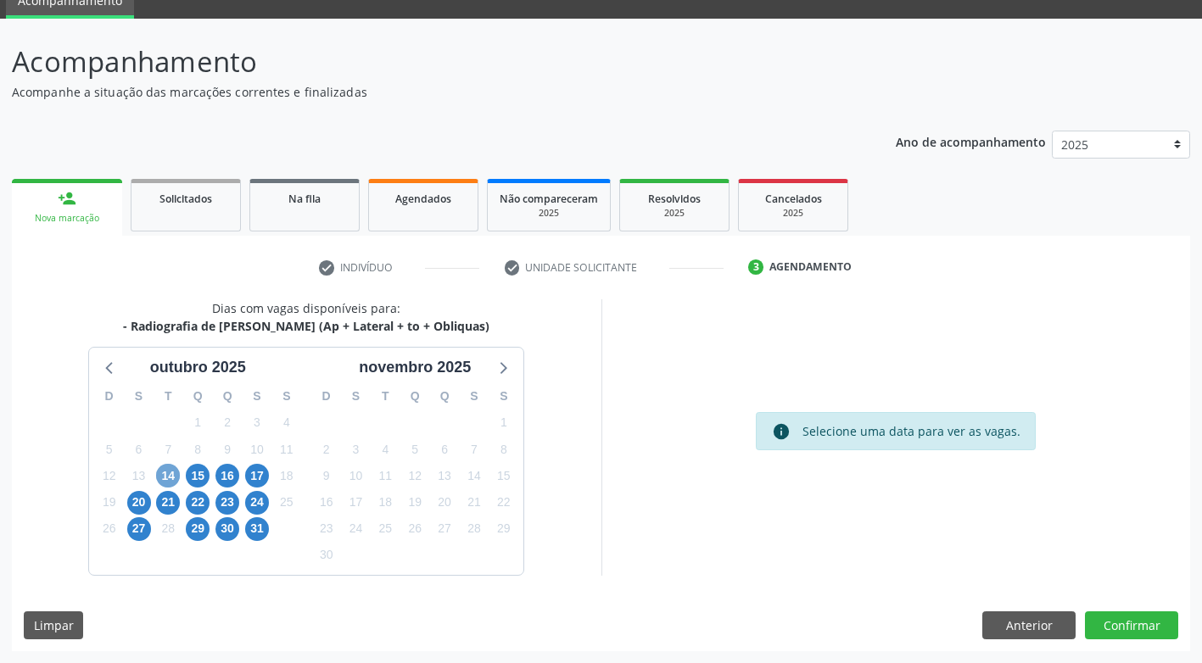
click at [164, 475] on span "14" at bounding box center [168, 476] width 24 height 24
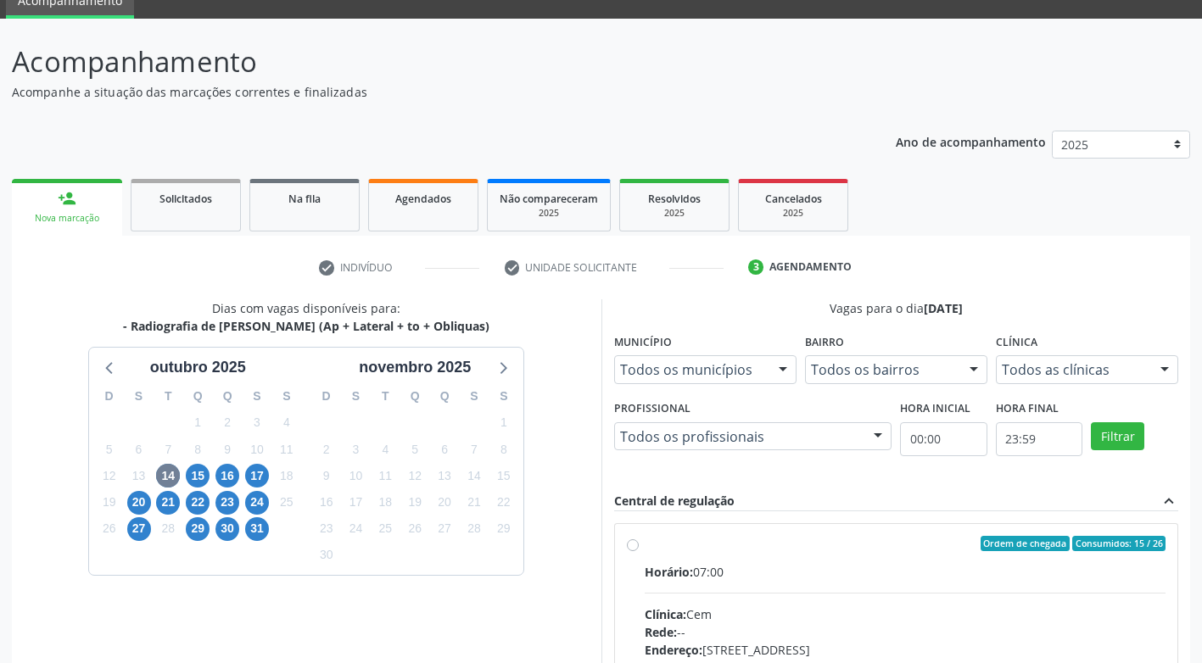
click at [645, 544] on label "Ordem de chegada Consumidos: 15 / 26 Horário: 07:00 Clínica: Cem Rede: -- Ender…" at bounding box center [906, 666] width 522 height 260
click at [630, 544] on input "Ordem de chegada Consumidos: 15 / 26 Horário: 07:00 Clínica: Cem Rede: -- Ender…" at bounding box center [633, 543] width 12 height 15
radio input "true"
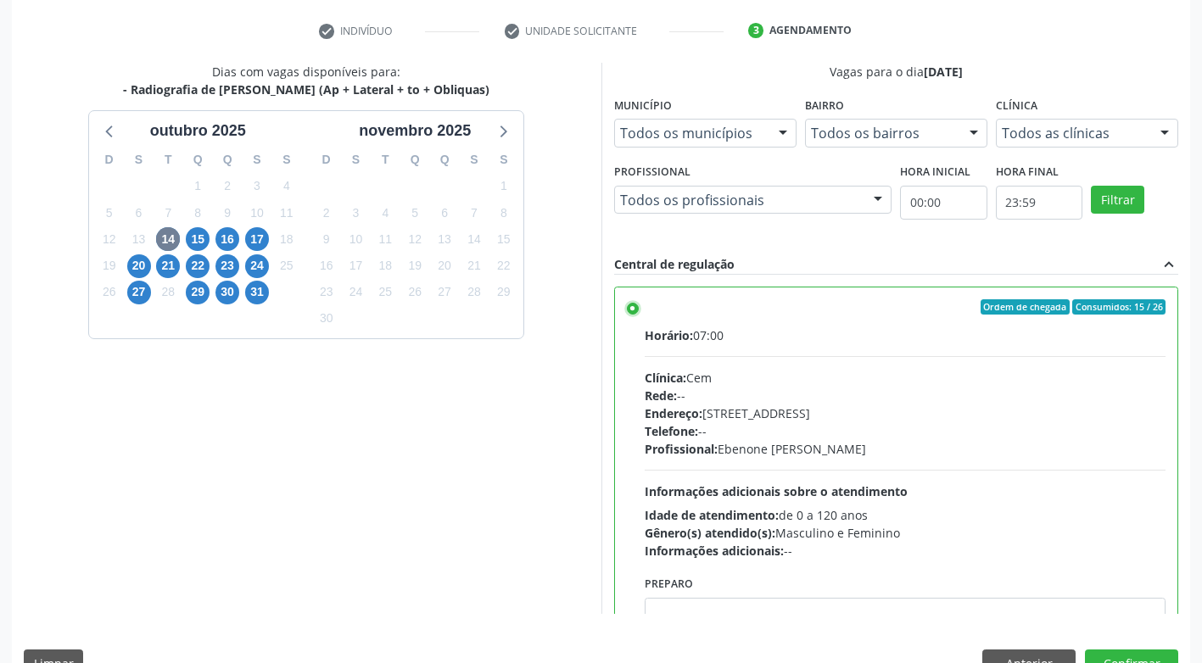
scroll to position [350, 0]
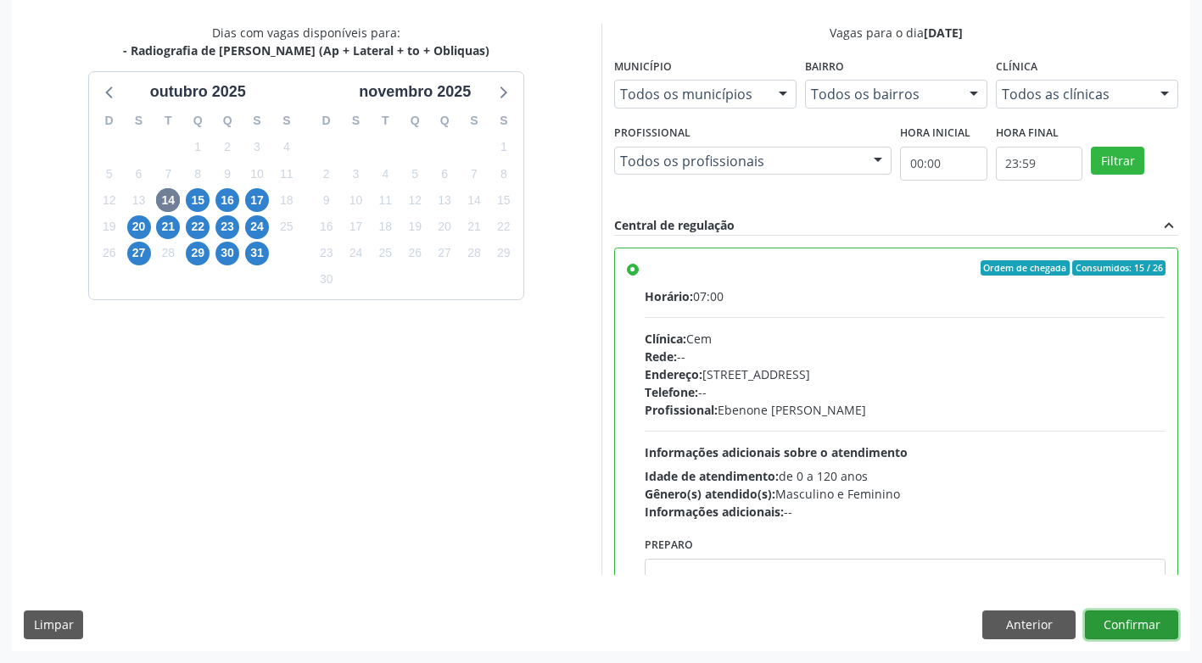
click at [1158, 630] on button "Confirmar" at bounding box center [1131, 625] width 93 height 29
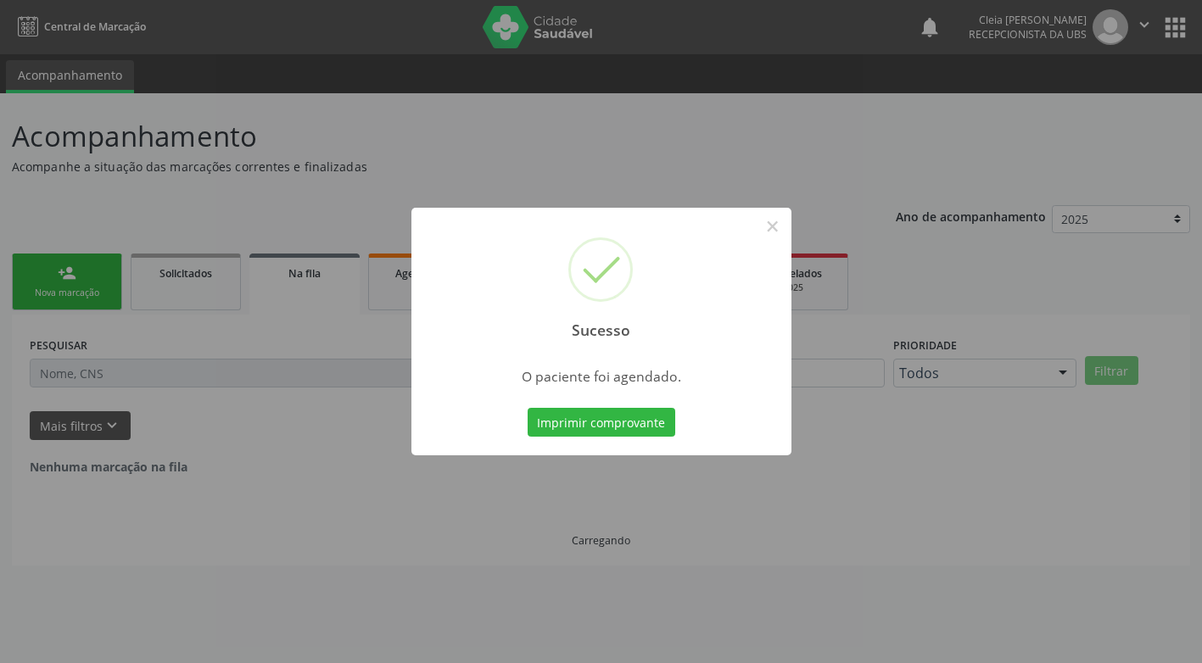
scroll to position [0, 0]
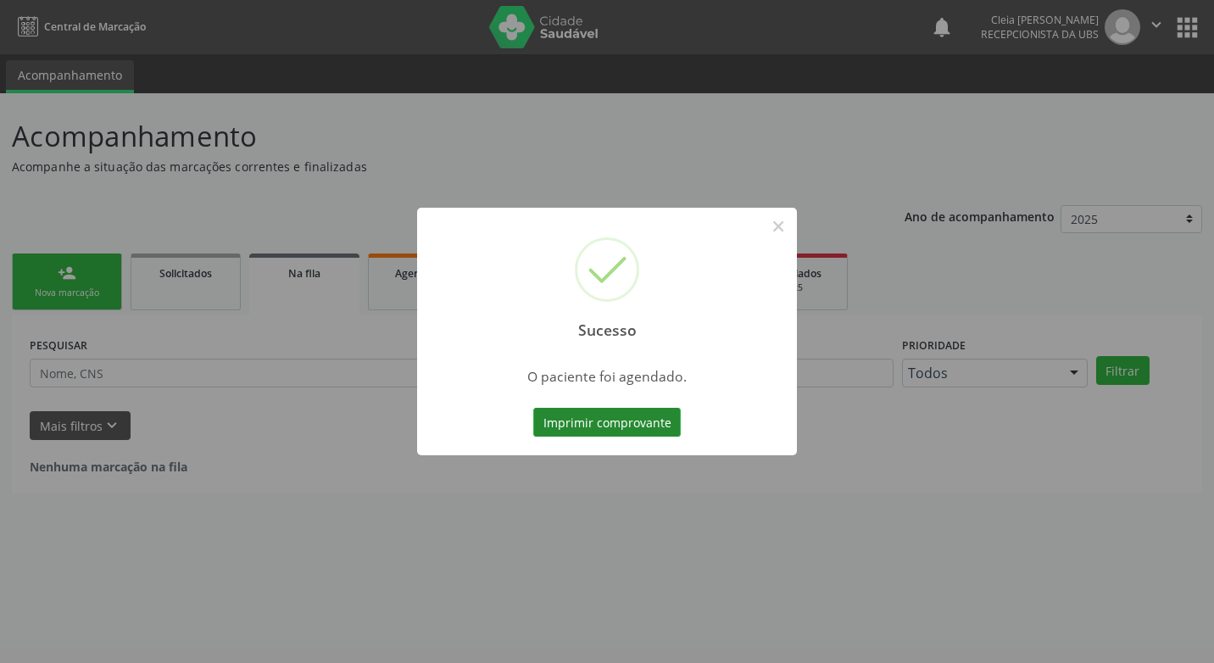
click at [649, 423] on button "Imprimir comprovante" at bounding box center [607, 422] width 148 height 29
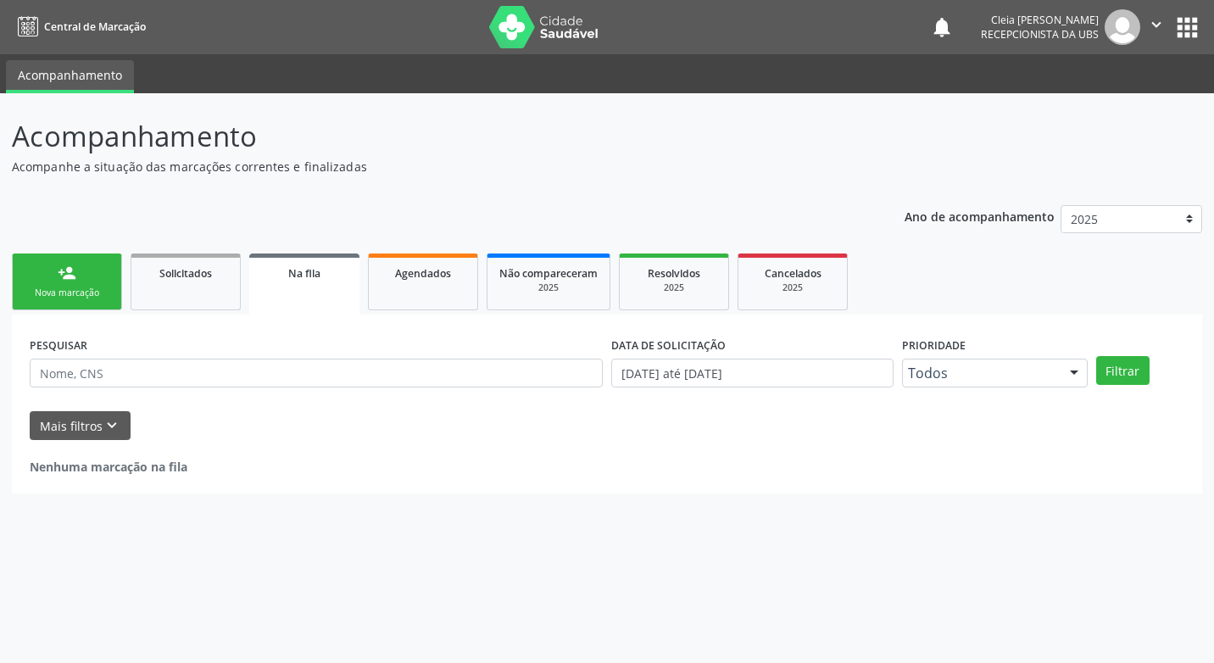
click at [76, 279] on link "person_add Nova marcação" at bounding box center [67, 282] width 110 height 57
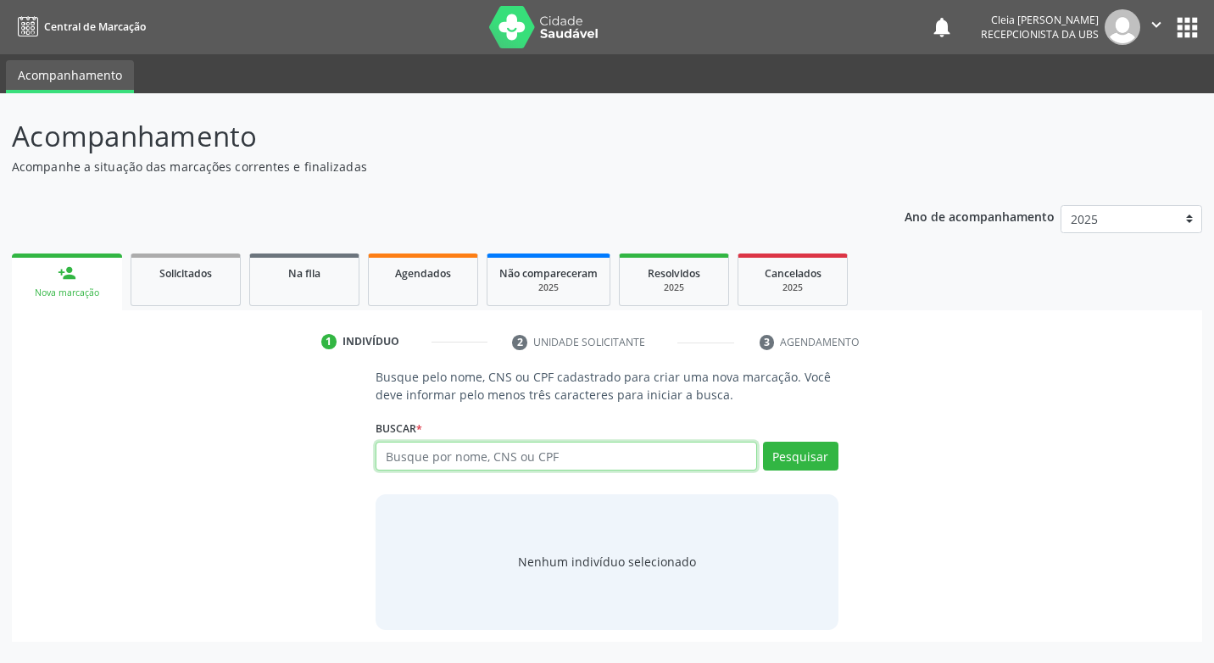
click at [551, 455] on input "text" at bounding box center [566, 456] width 381 height 29
type input "700006507000706"
click at [818, 460] on button "Pesquisar" at bounding box center [800, 456] width 75 height 29
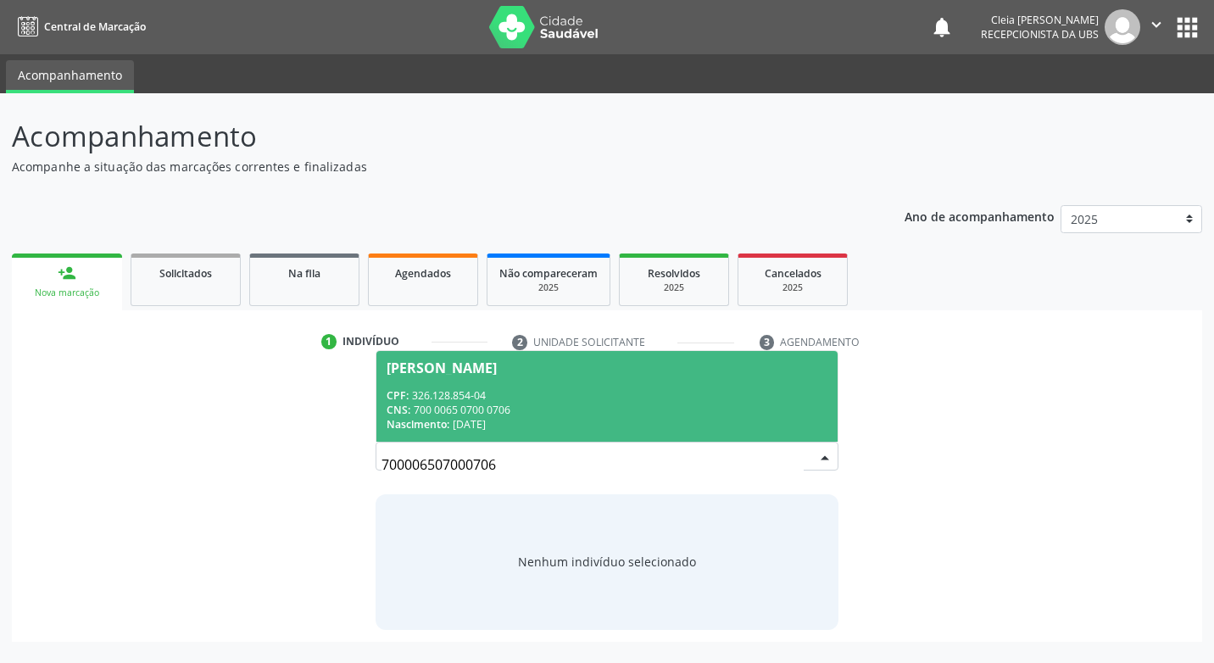
click at [589, 393] on div "CPF: 326.128.854-04" at bounding box center [607, 395] width 440 height 14
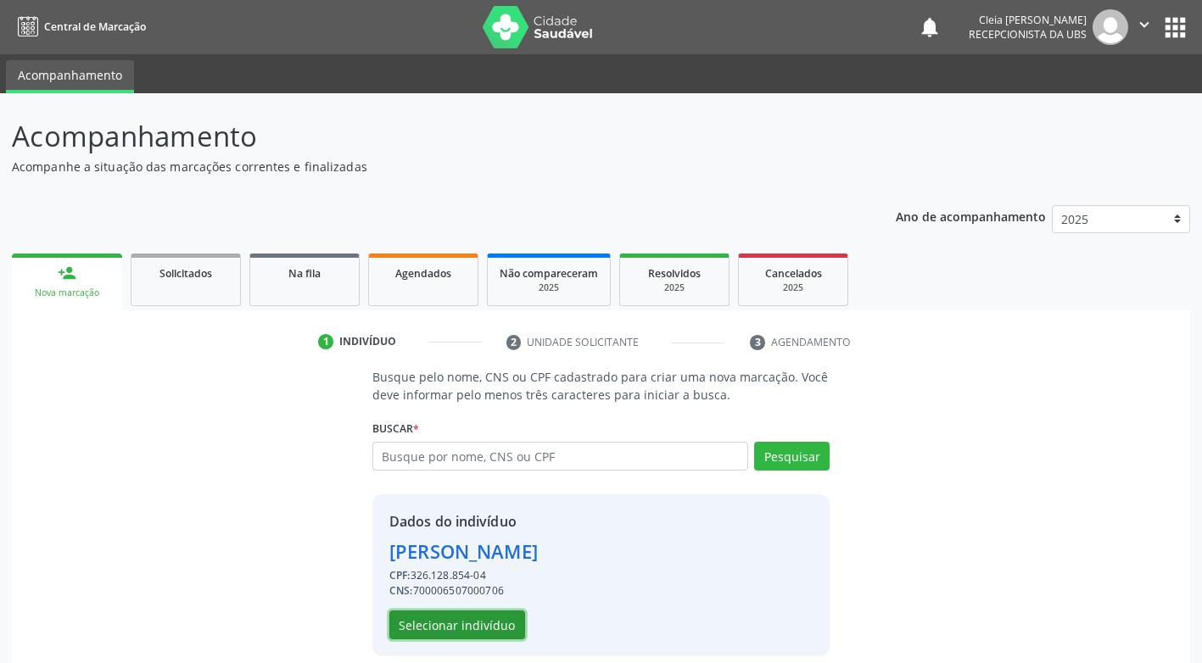
click at [479, 631] on button "Selecionar indivíduo" at bounding box center [457, 625] width 136 height 29
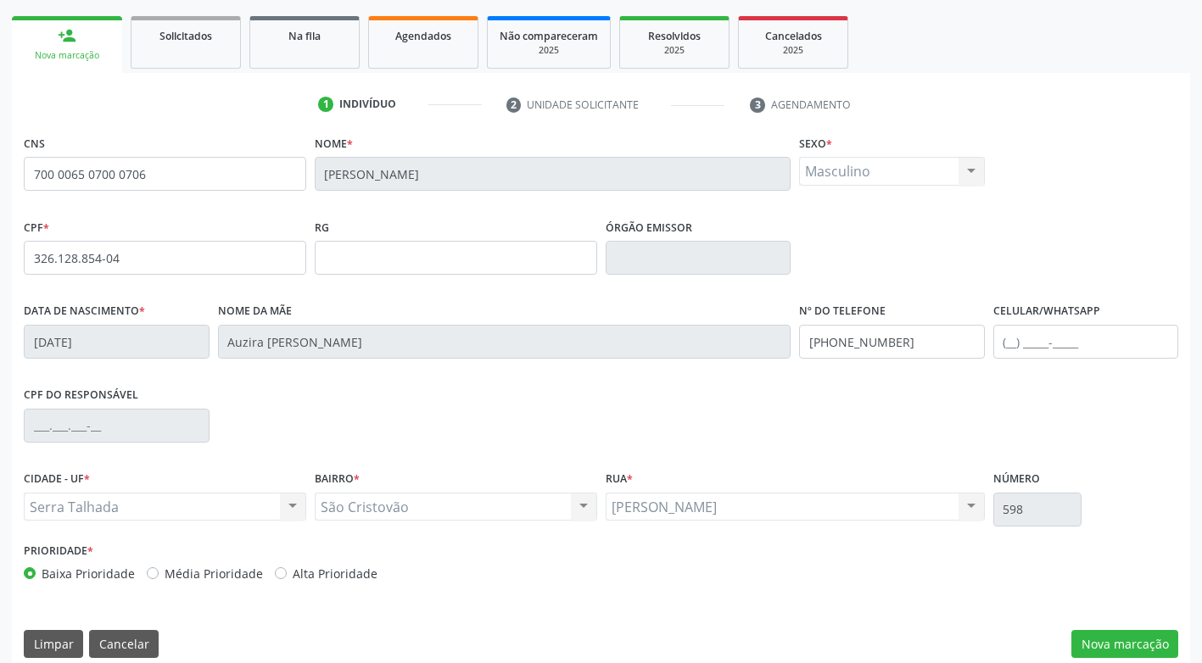
scroll to position [256, 0]
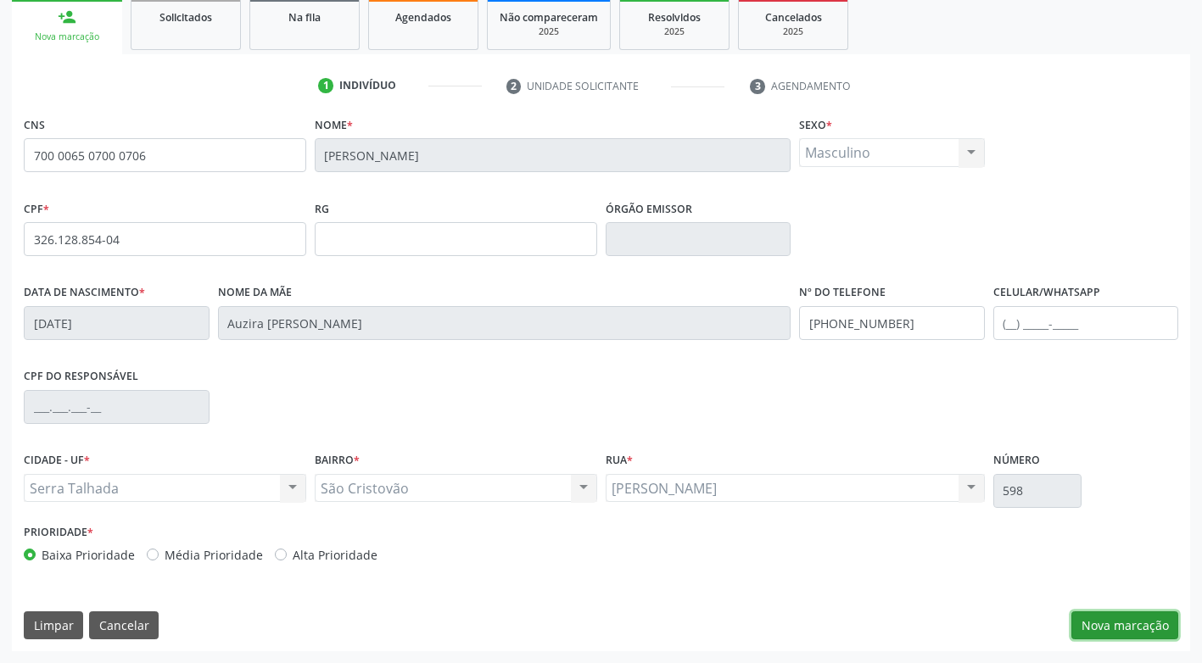
click at [1137, 632] on button "Nova marcação" at bounding box center [1124, 625] width 107 height 29
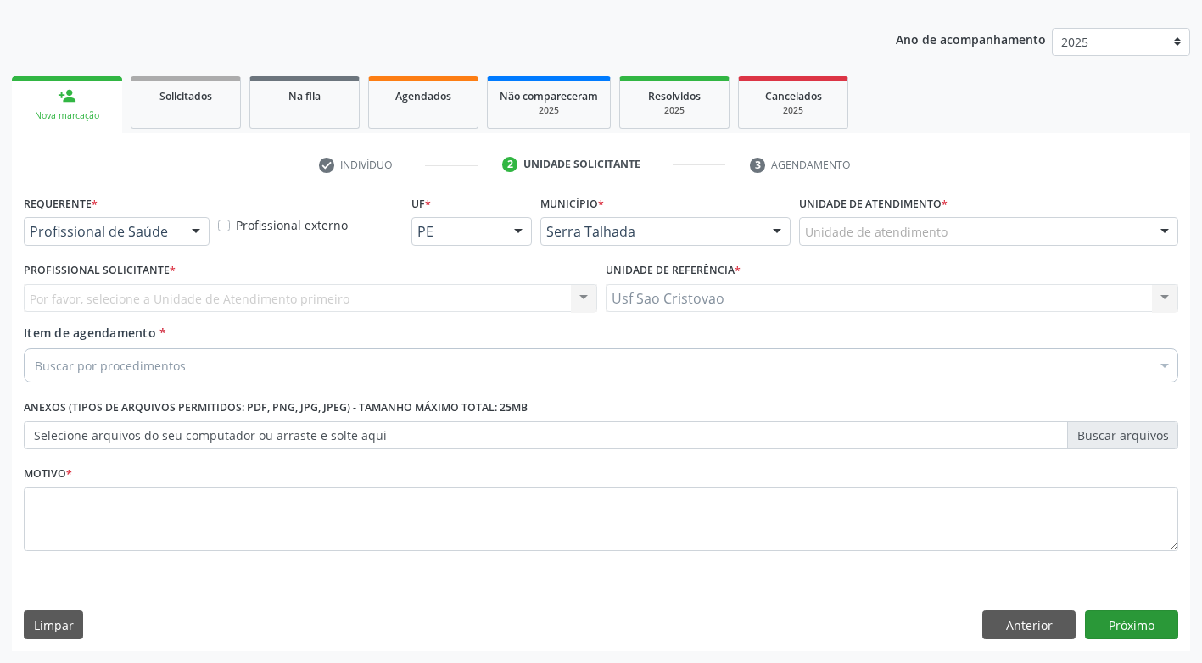
scroll to position [177, 0]
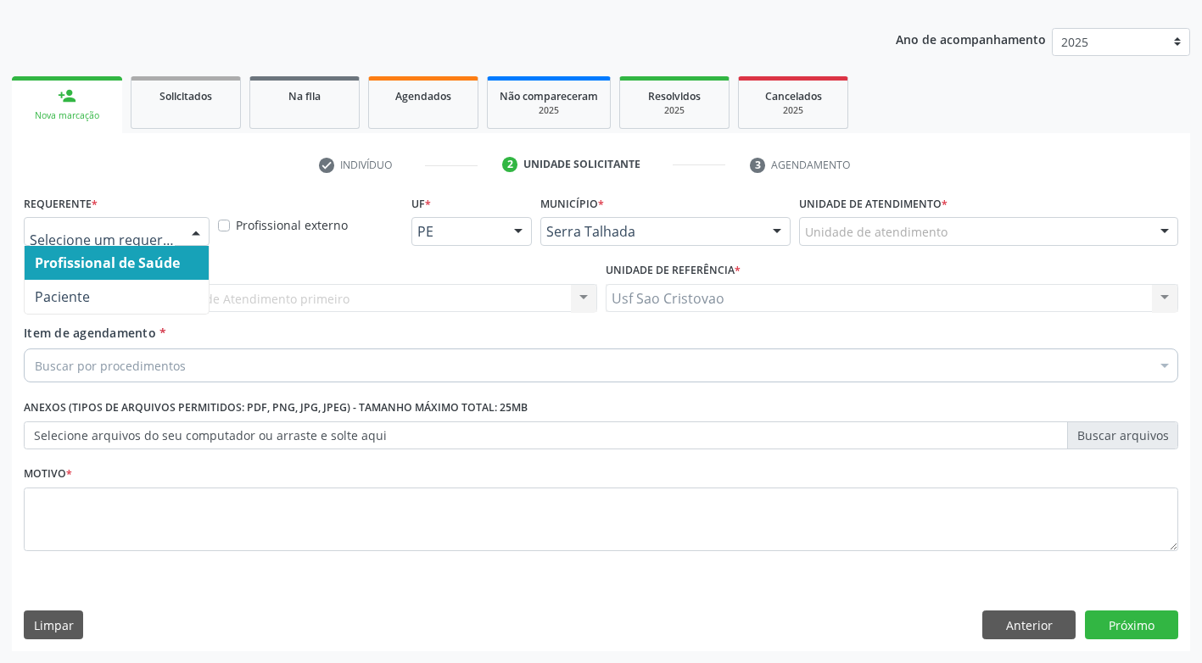
click at [196, 229] on div at bounding box center [195, 232] width 25 height 29
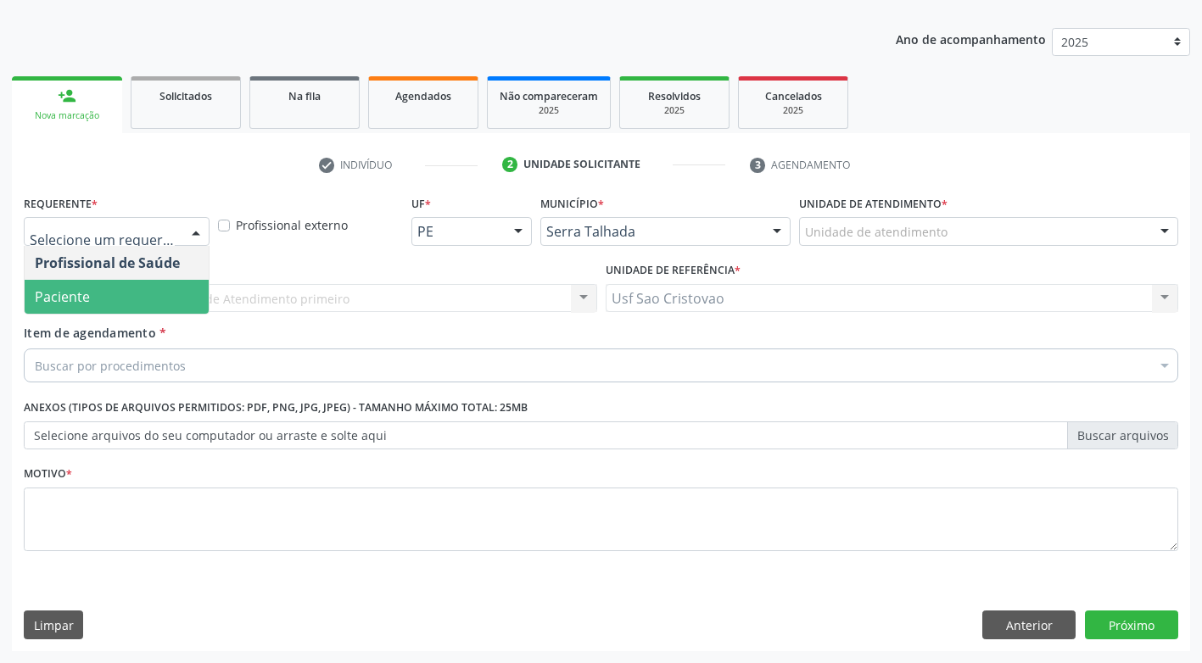
click at [189, 300] on span "Paciente" at bounding box center [117, 297] width 184 height 34
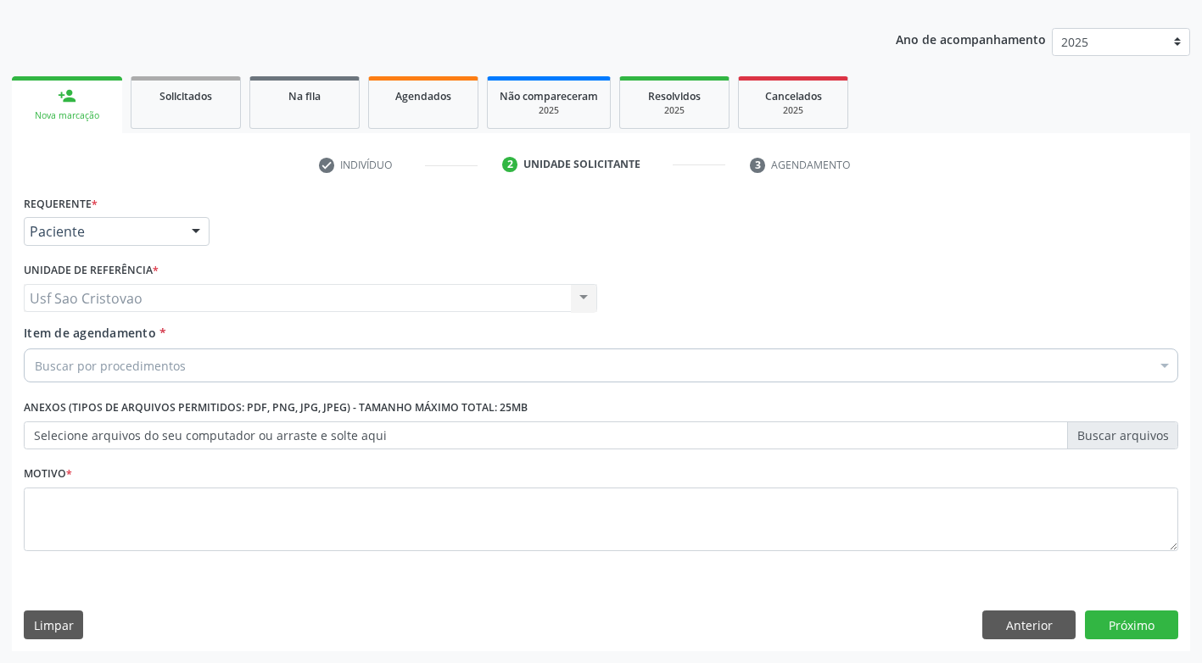
click at [226, 363] on div "Buscar por procedimentos" at bounding box center [601, 366] width 1154 height 34
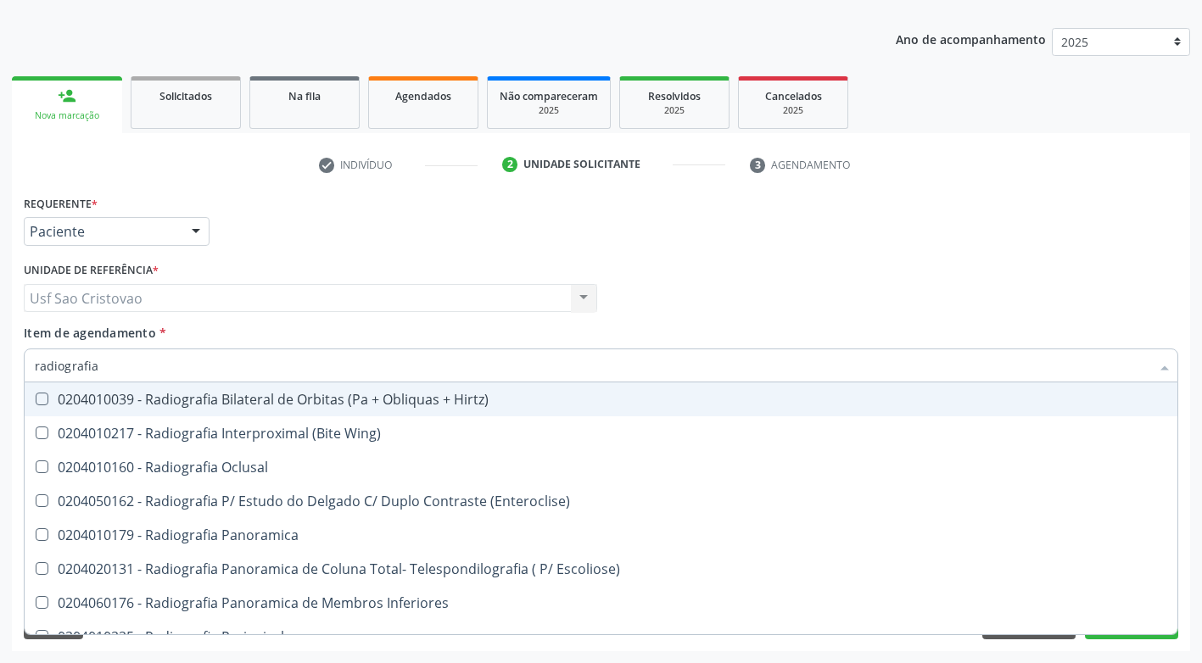
type input "radiografia"
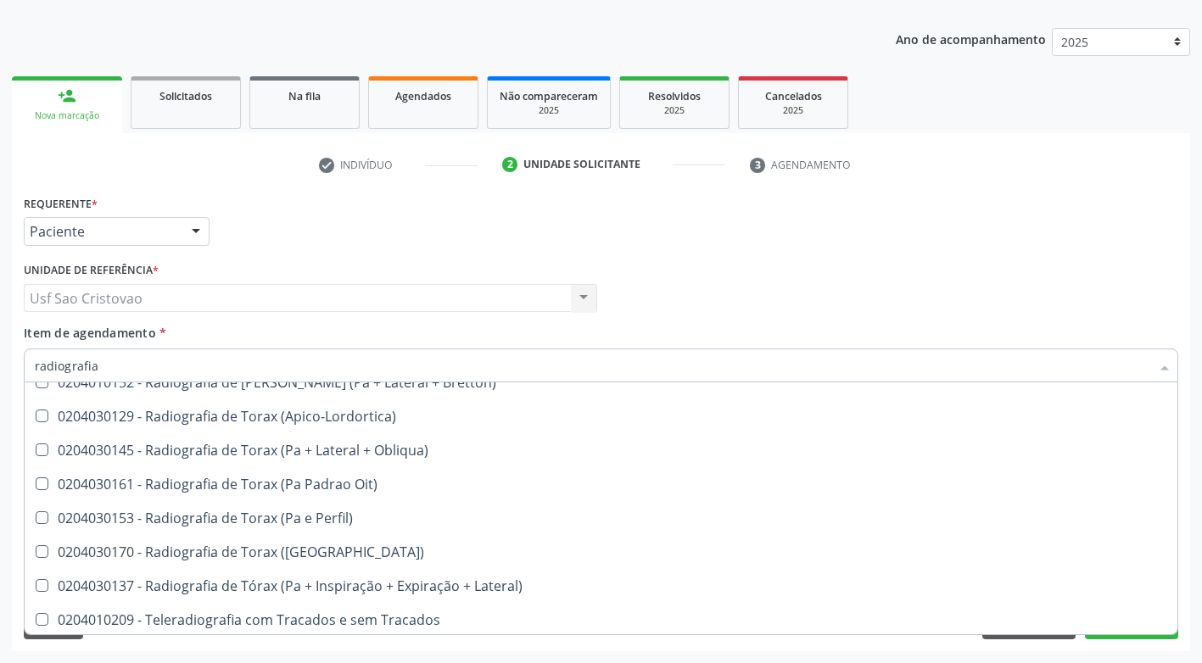
scroll to position [2190, 0]
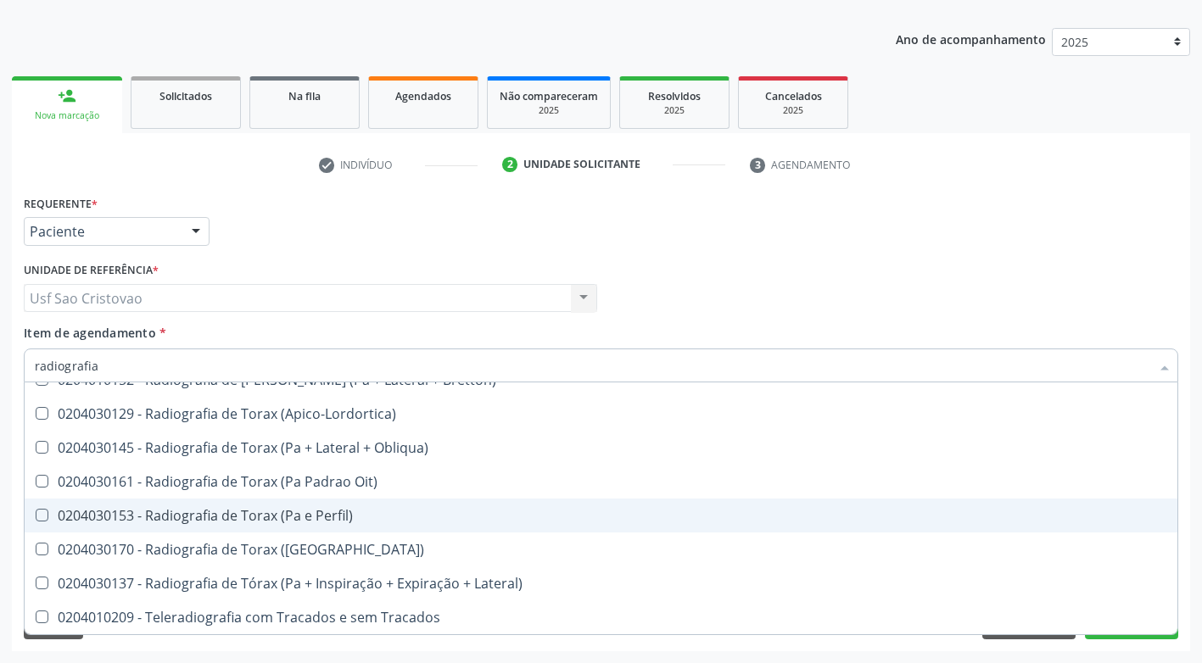
click at [40, 515] on Perfil\) at bounding box center [42, 515] width 13 height 13
click at [36, 515] on Perfil\) "checkbox" at bounding box center [30, 515] width 11 height 11
checkbox Perfil\) "true"
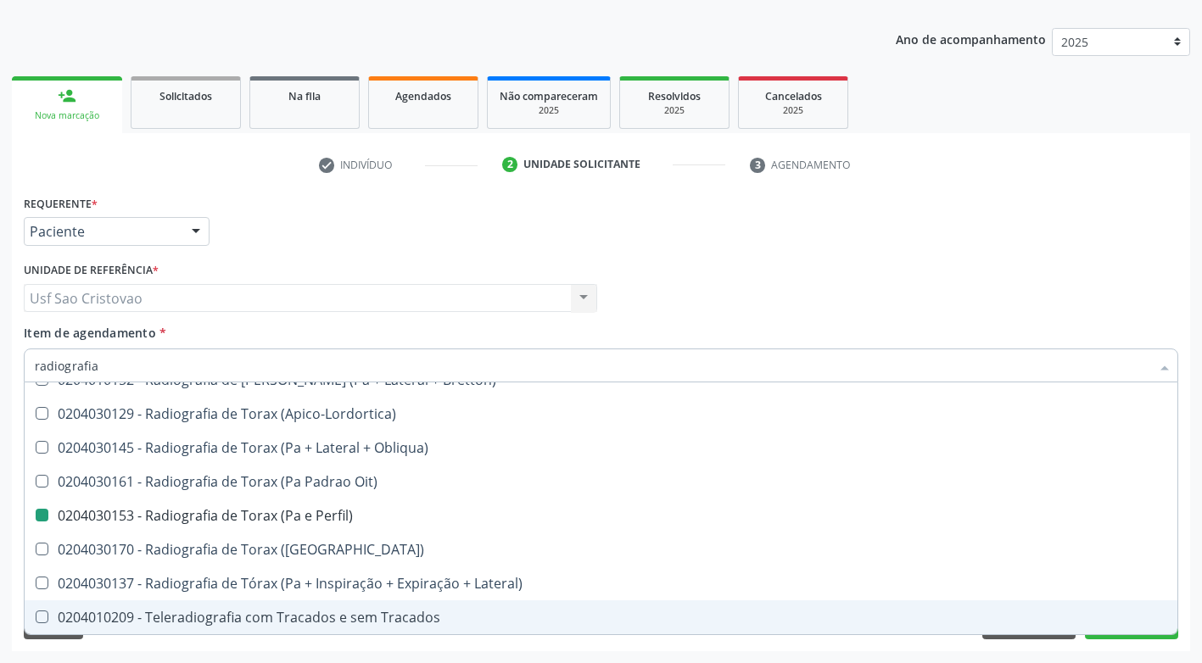
click at [761, 652] on div "Acompanhamento Acompanhe a situação das marcações correntes e finalizadas Relat…" at bounding box center [601, 289] width 1202 height 747
checkbox Wing\) "true"
checkbox Perfil\) "false"
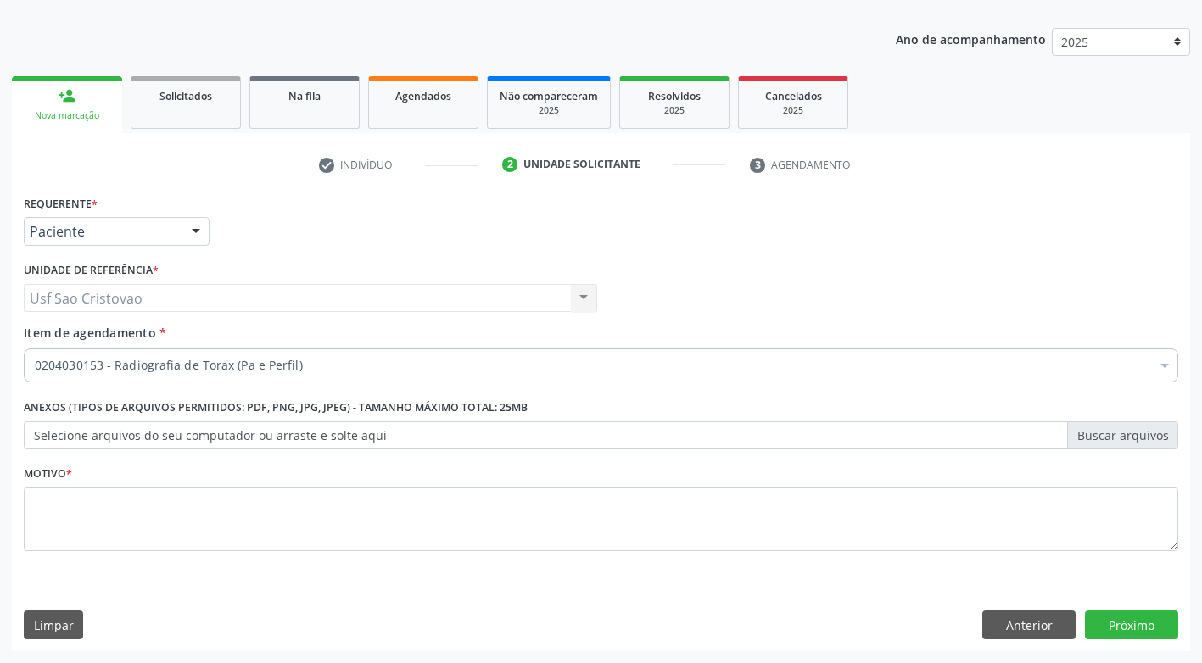
scroll to position [0, 0]
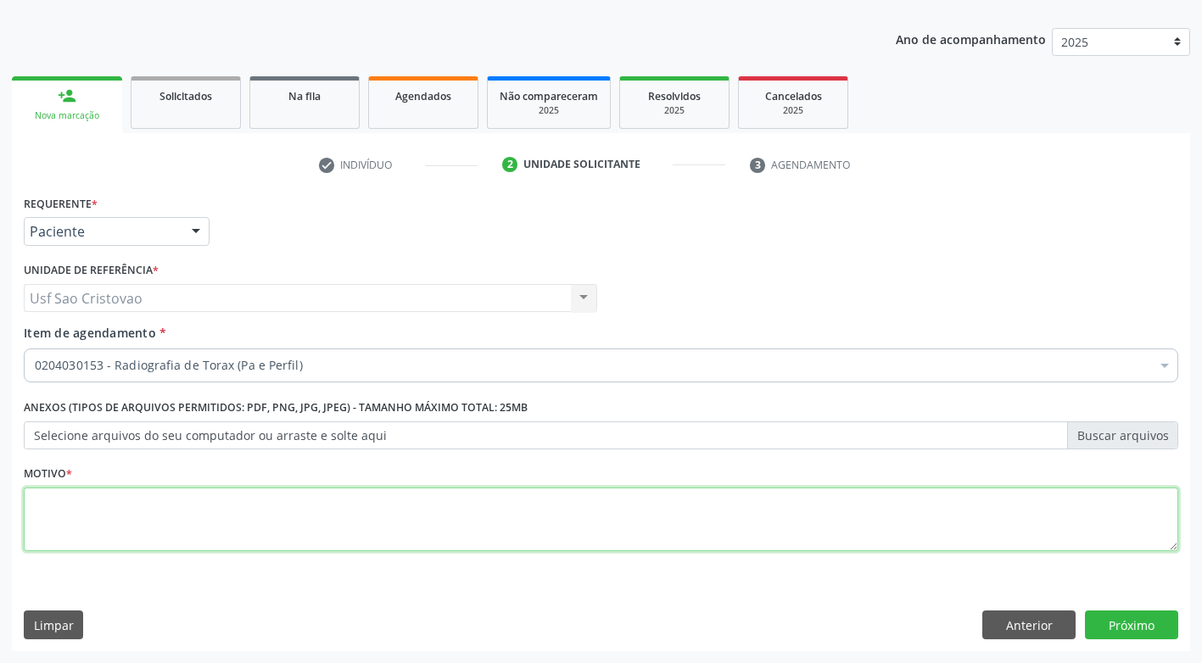
click at [557, 531] on textarea at bounding box center [601, 520] width 1154 height 64
type textarea "."
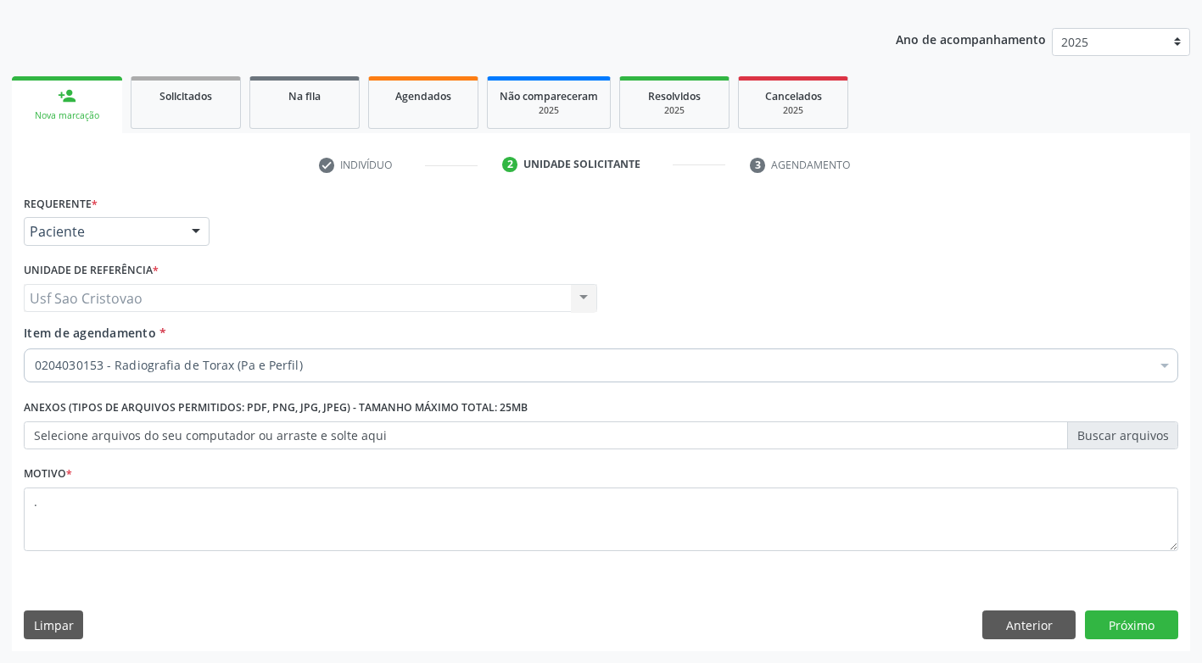
click at [592, 611] on div "Limpar Anterior Próximo" at bounding box center [601, 625] width 1154 height 29
click at [1122, 622] on button "Próximo" at bounding box center [1131, 625] width 93 height 29
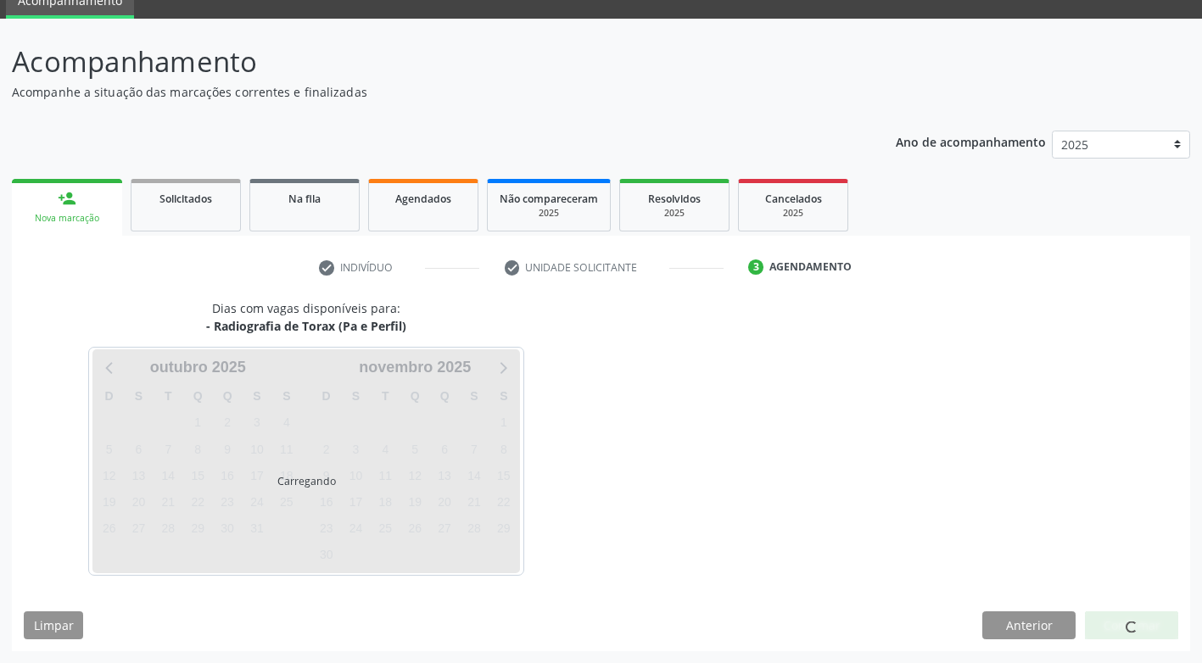
scroll to position [75, 0]
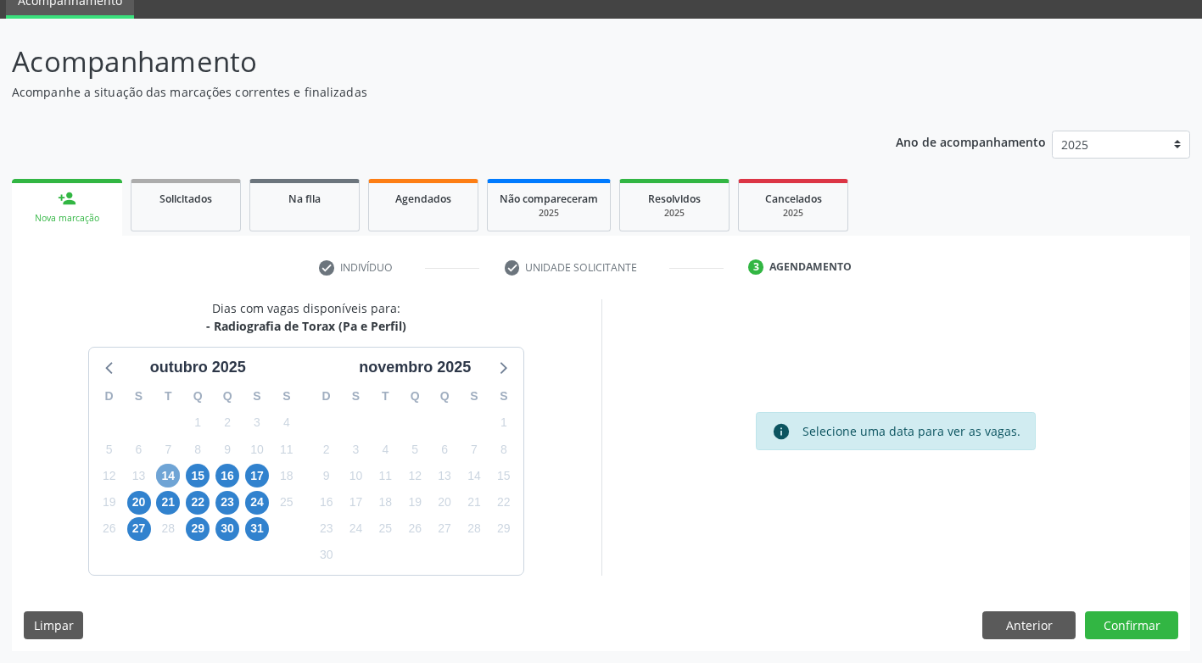
click at [165, 474] on span "14" at bounding box center [168, 476] width 24 height 24
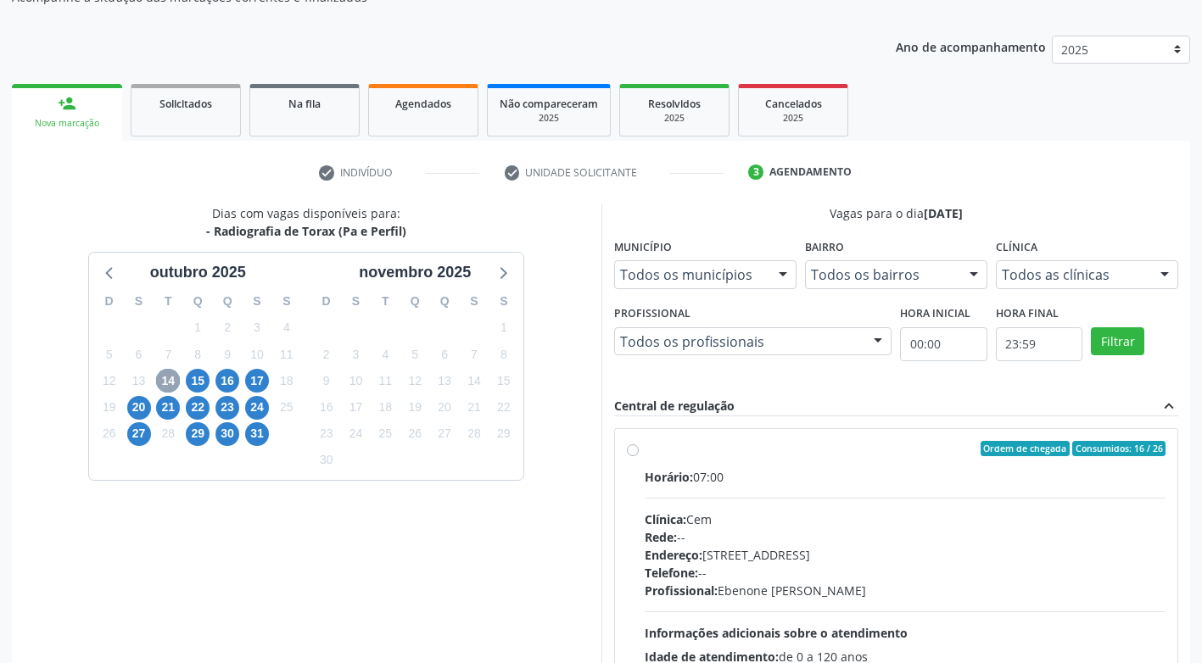
scroll to position [320, 0]
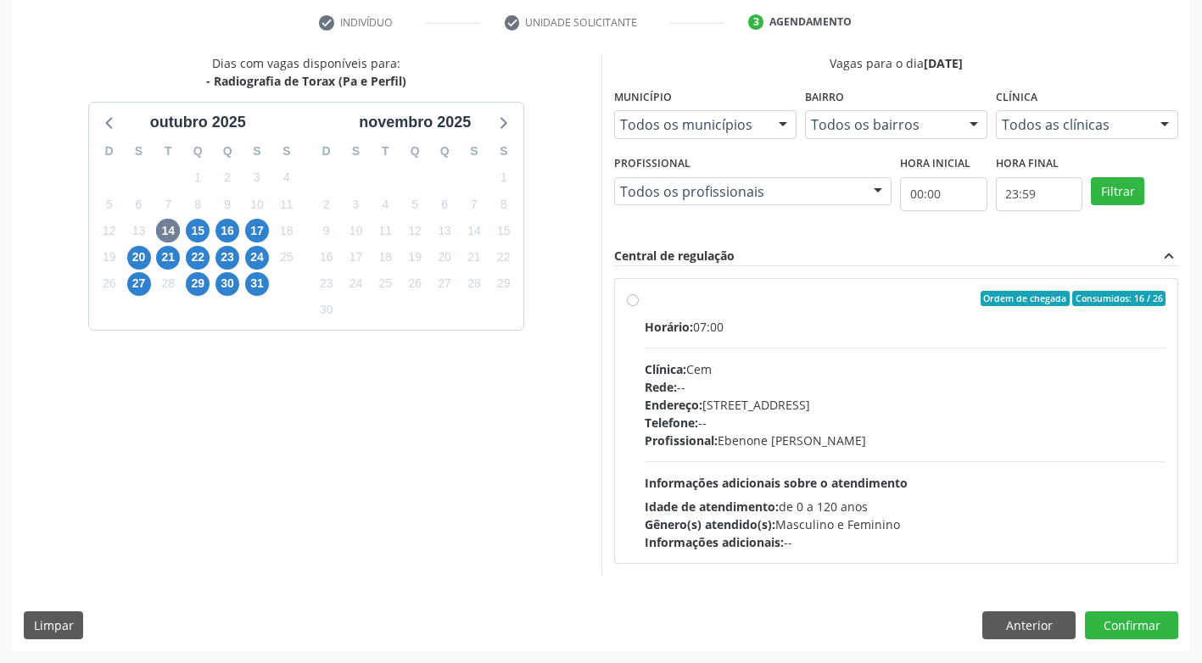
click at [633, 310] on div "Ordem de chegada Consumidos: 16 / 26 Horário: 07:00 Clínica: Cem Rede: -- Ender…" at bounding box center [896, 421] width 539 height 260
radio input "true"
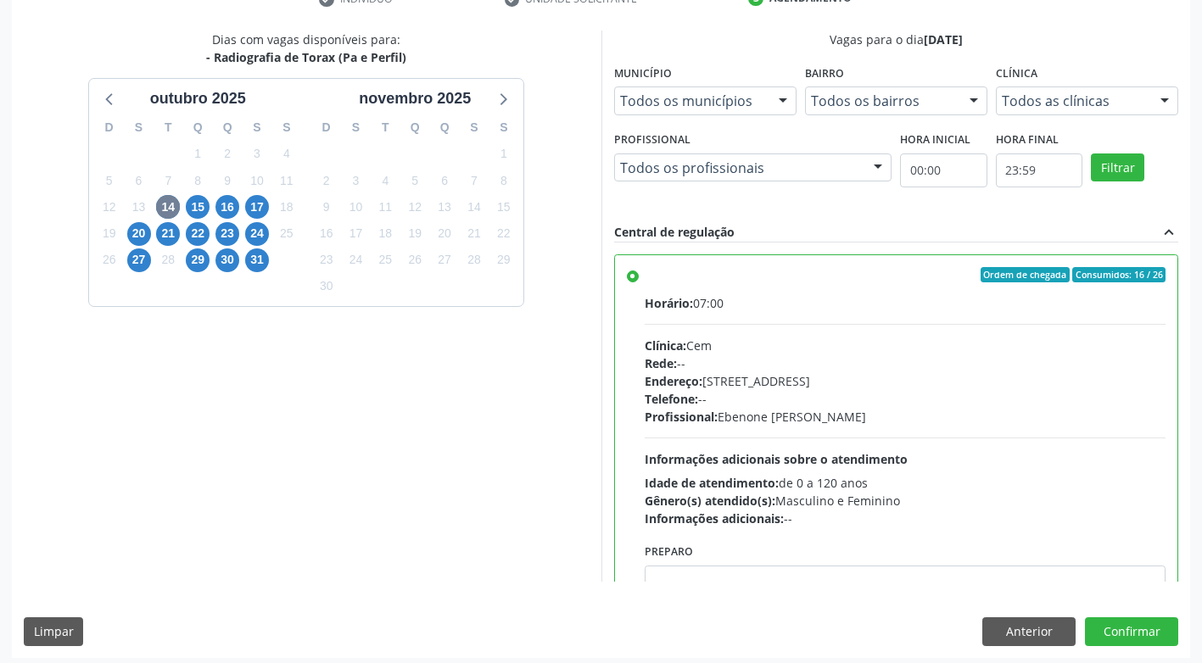
scroll to position [350, 0]
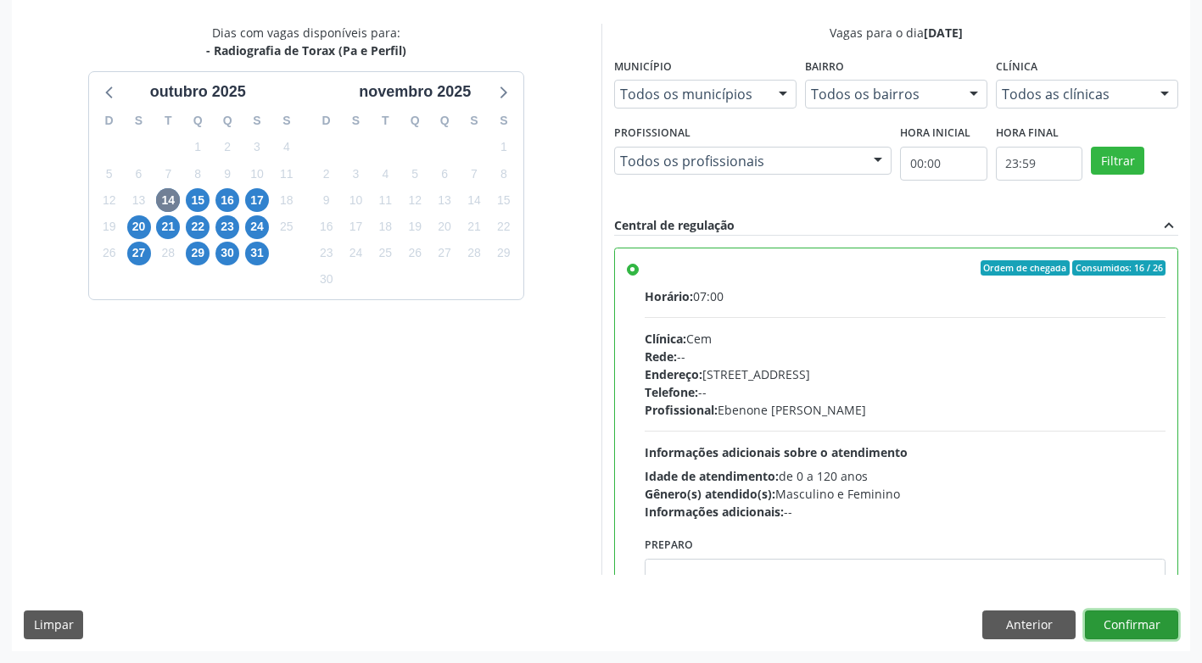
click at [1136, 618] on button "Confirmar" at bounding box center [1131, 625] width 93 height 29
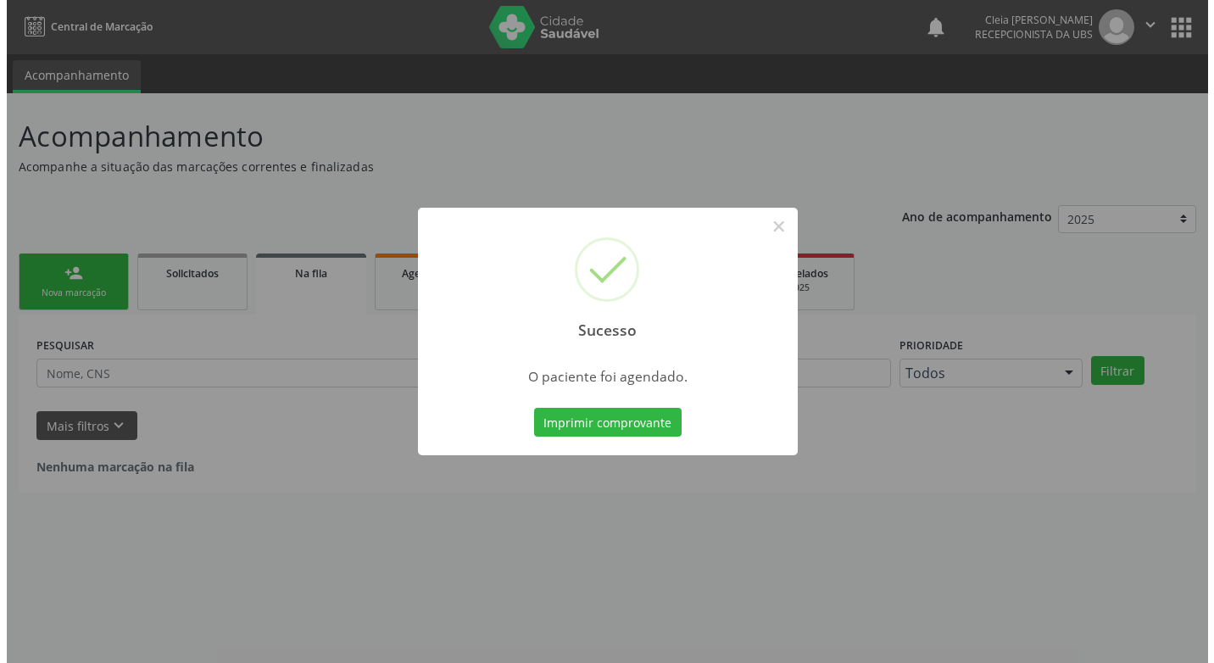
scroll to position [0, 0]
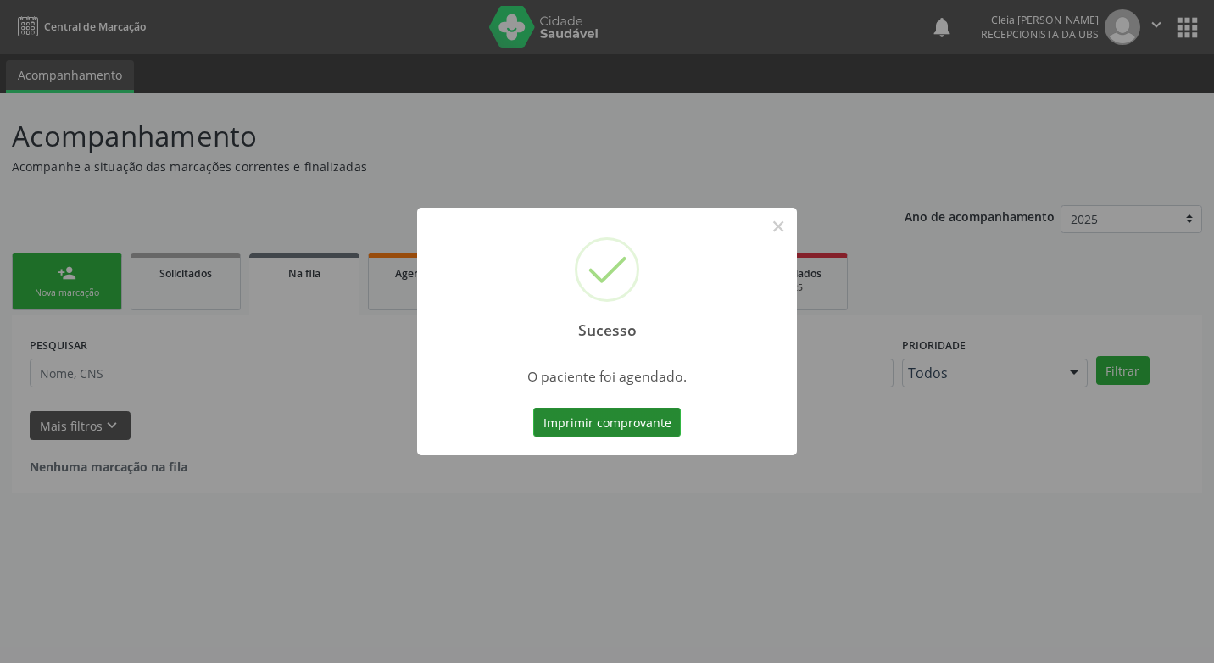
click at [667, 423] on button "Imprimir comprovante" at bounding box center [607, 422] width 148 height 29
